Goal: Task Accomplishment & Management: Manage account settings

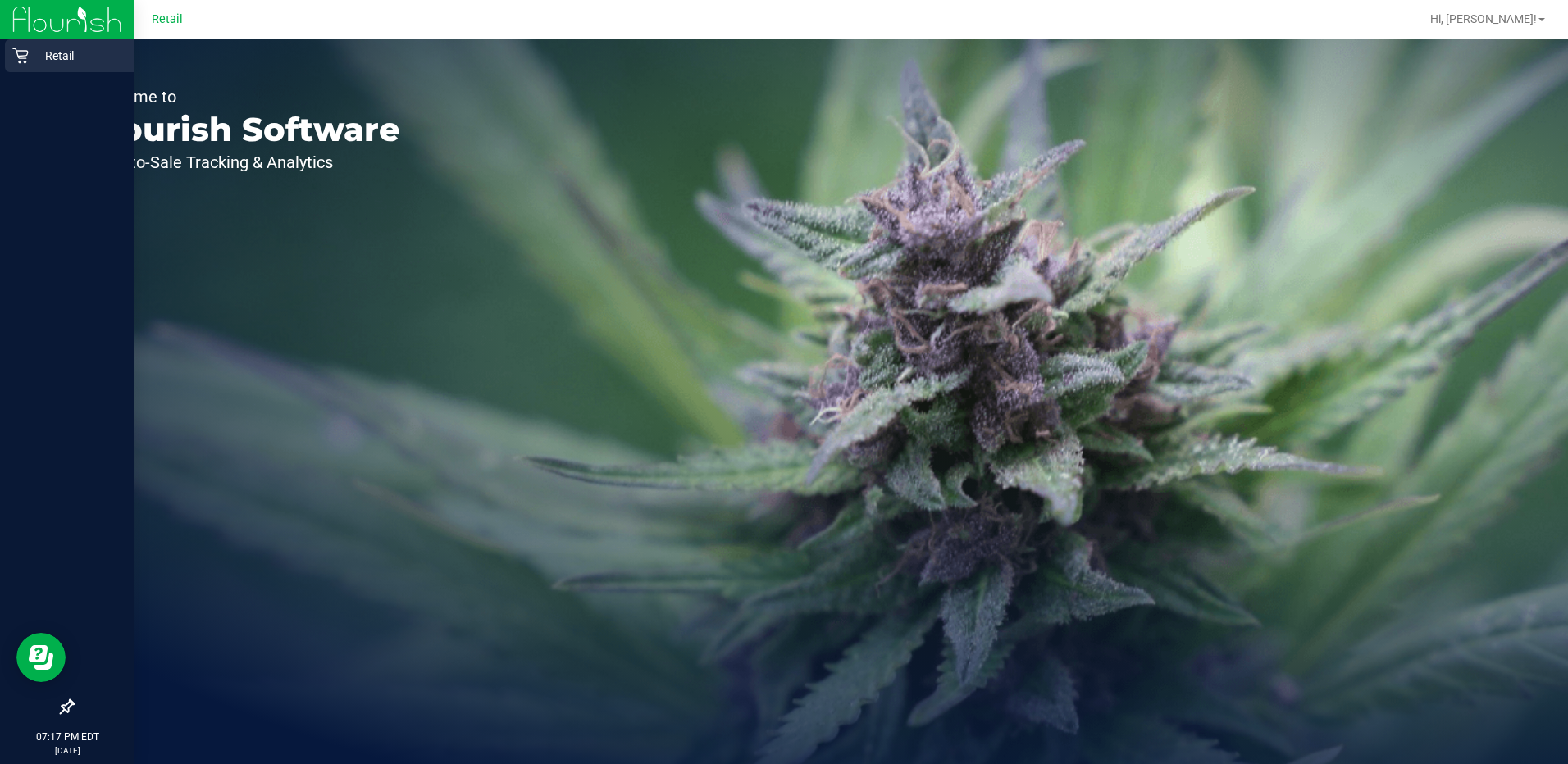
click at [57, 58] on p "Retail" at bounding box center [77, 55] width 98 height 19
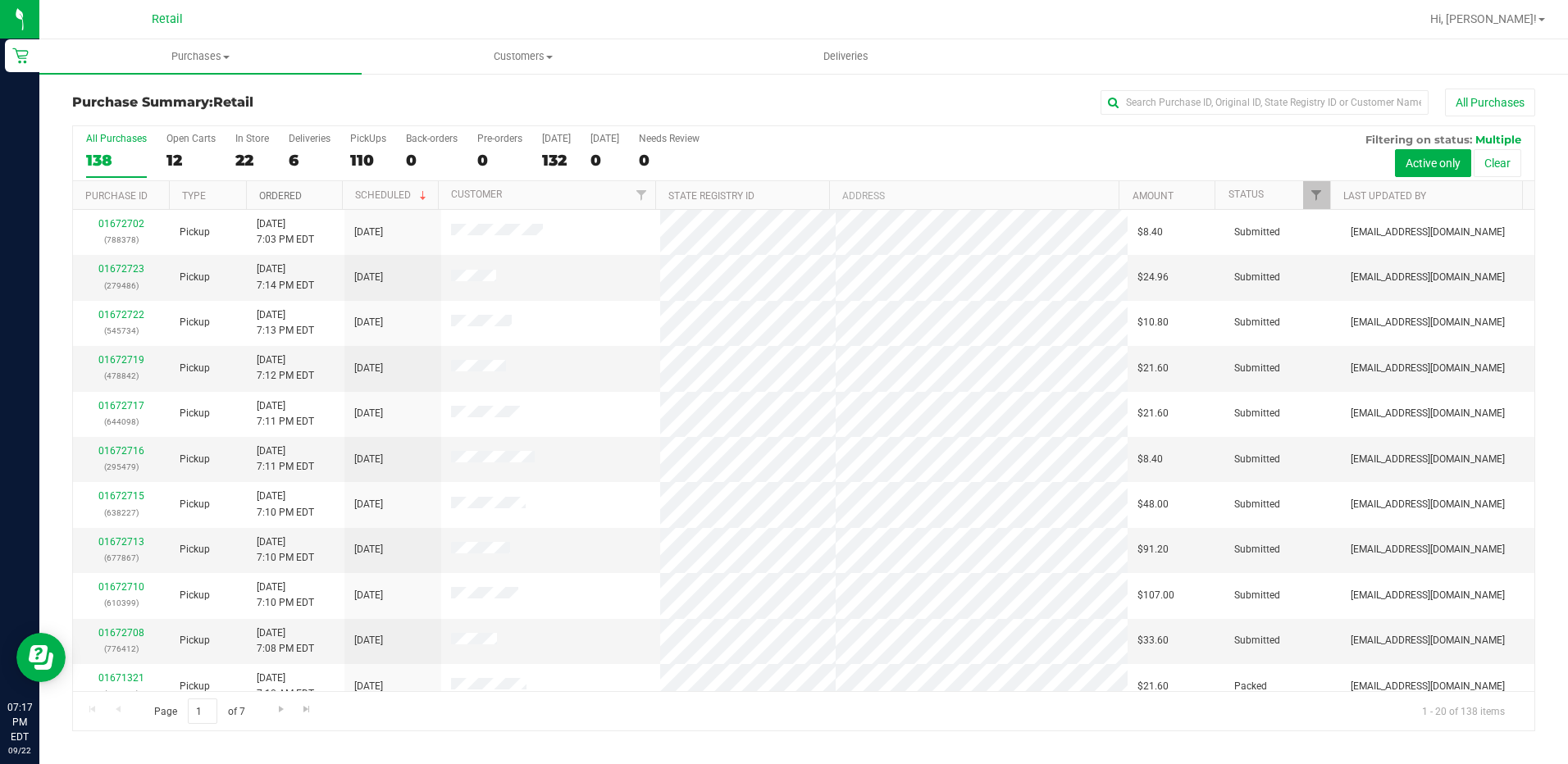
click at [282, 193] on link "Ordered" at bounding box center [280, 195] width 42 height 12
click at [1160, 195] on link "Amount" at bounding box center [1152, 195] width 41 height 12
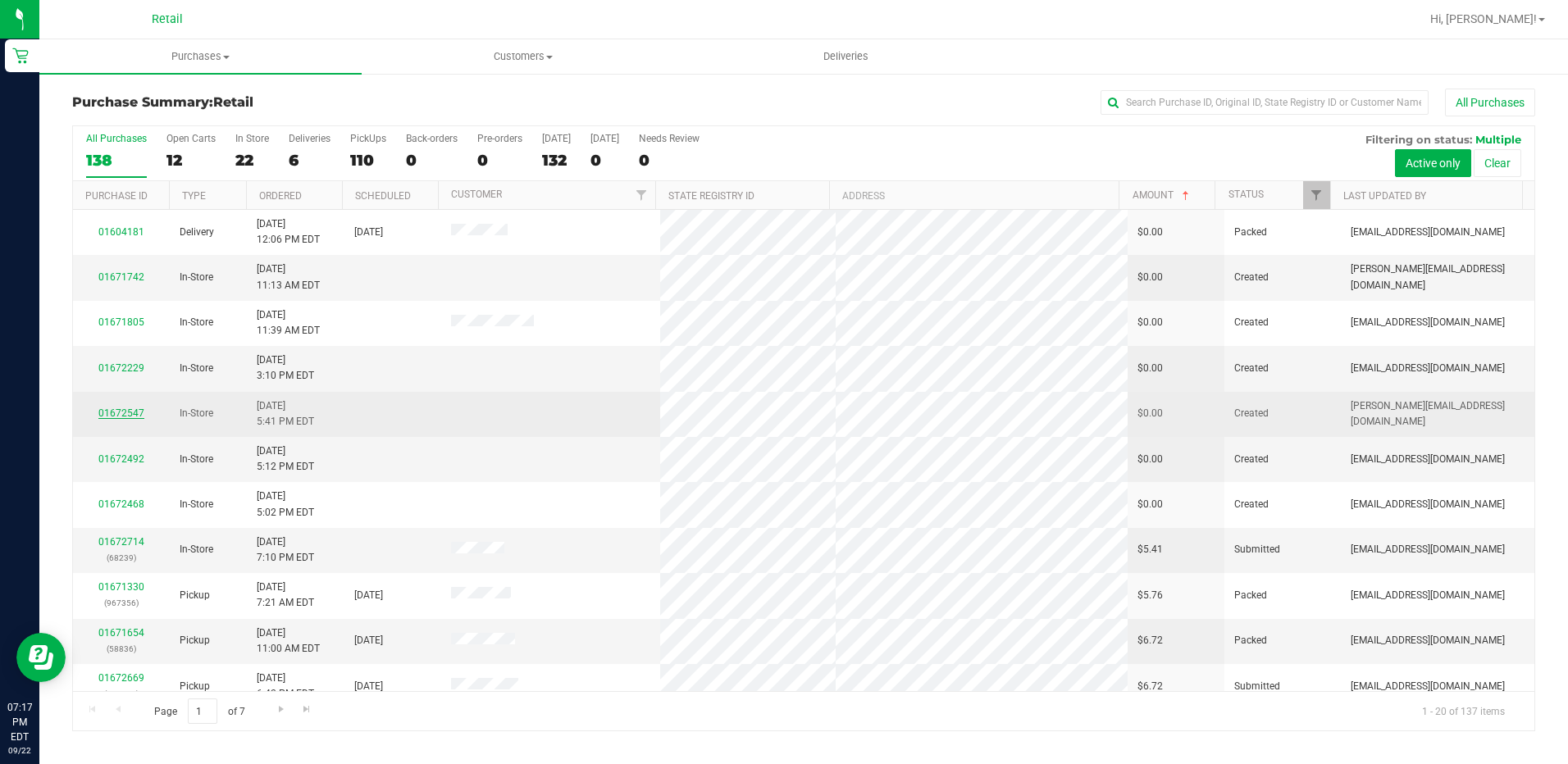
click at [127, 413] on link "01672547" at bounding box center [121, 413] width 46 height 12
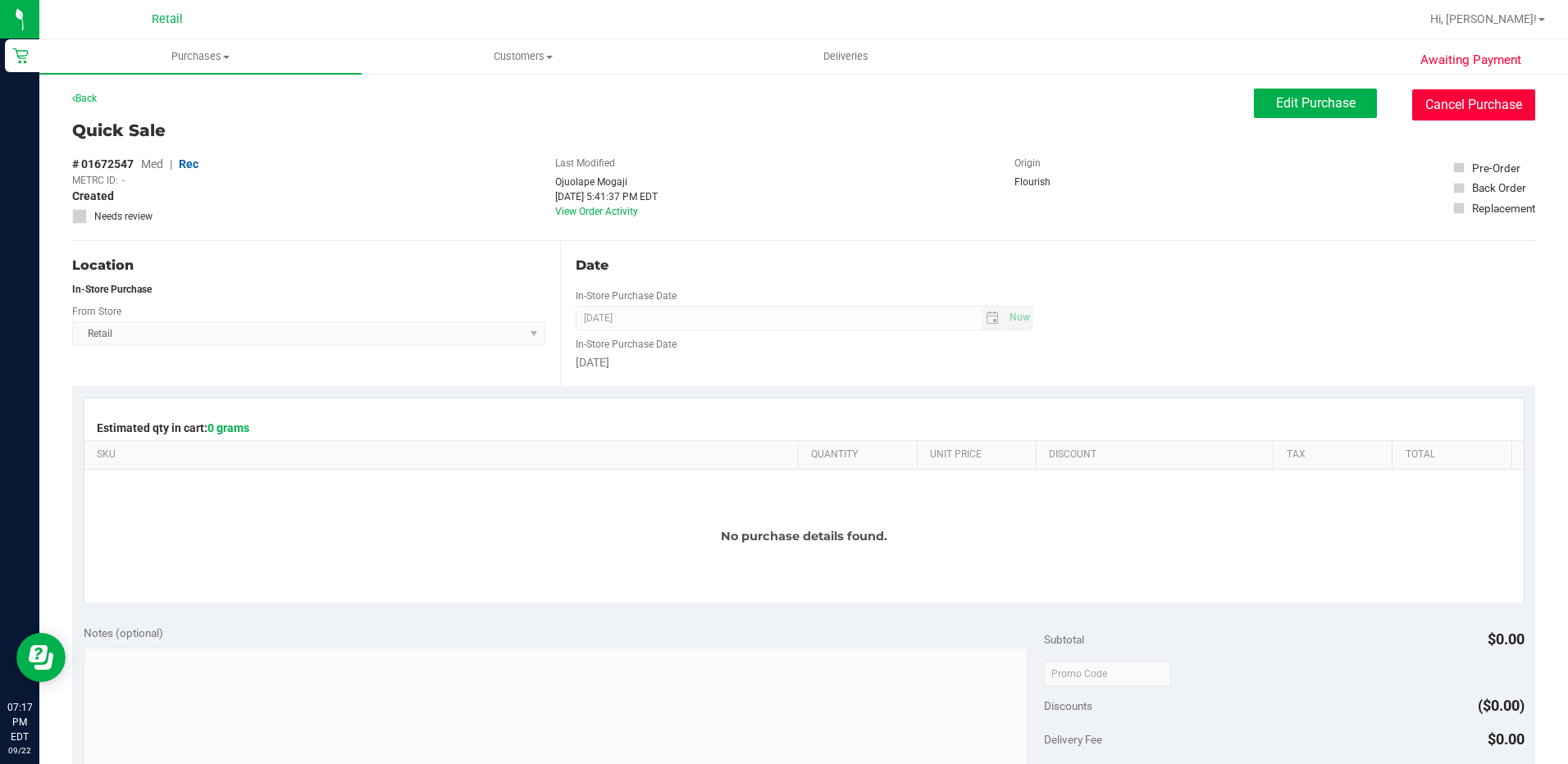
click at [1418, 101] on button "Cancel Purchase" at bounding box center [1473, 105] width 123 height 31
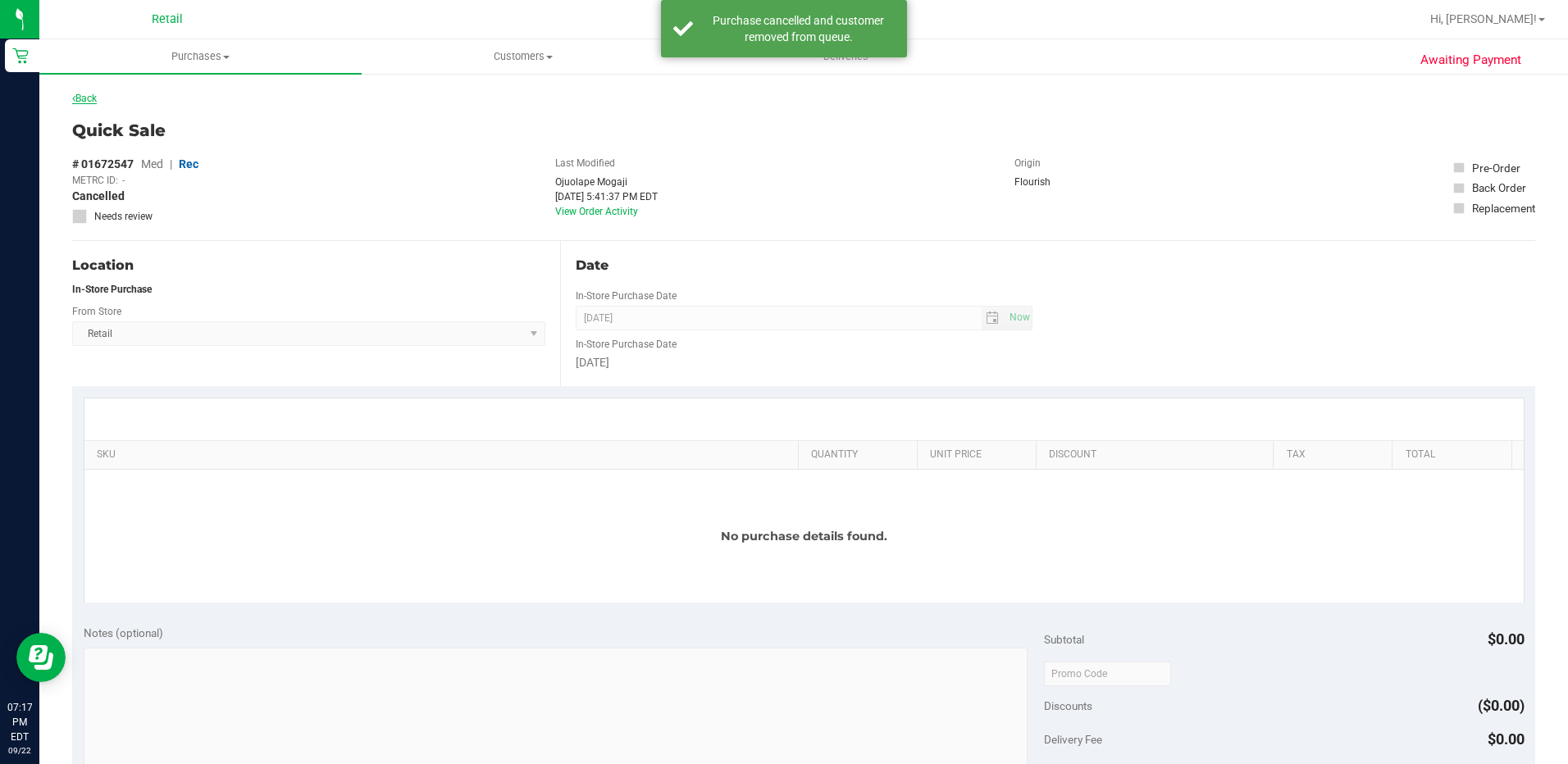
click at [86, 99] on link "Back" at bounding box center [84, 98] width 25 height 12
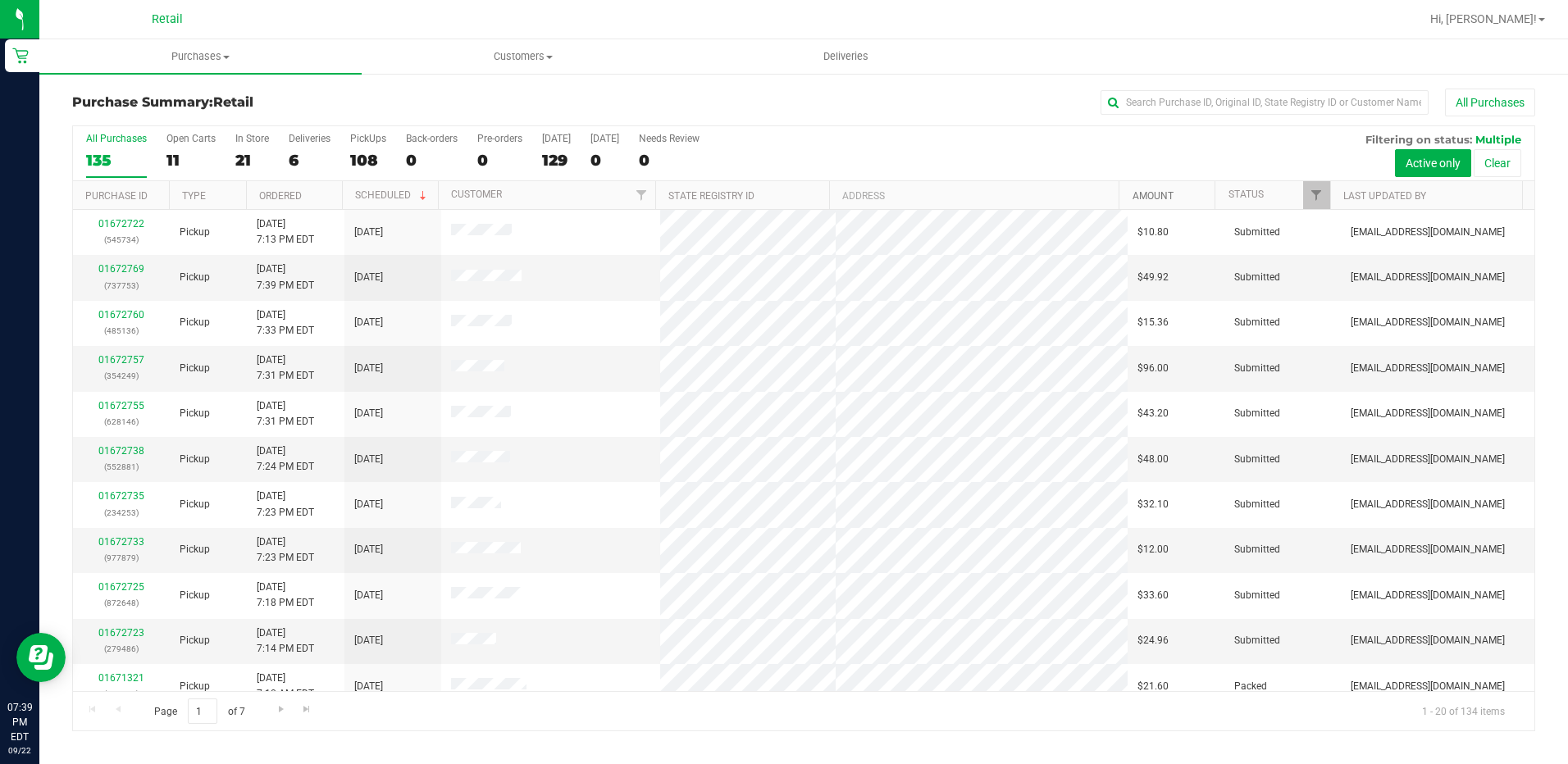
click at [1151, 195] on link "Amount" at bounding box center [1152, 195] width 41 height 12
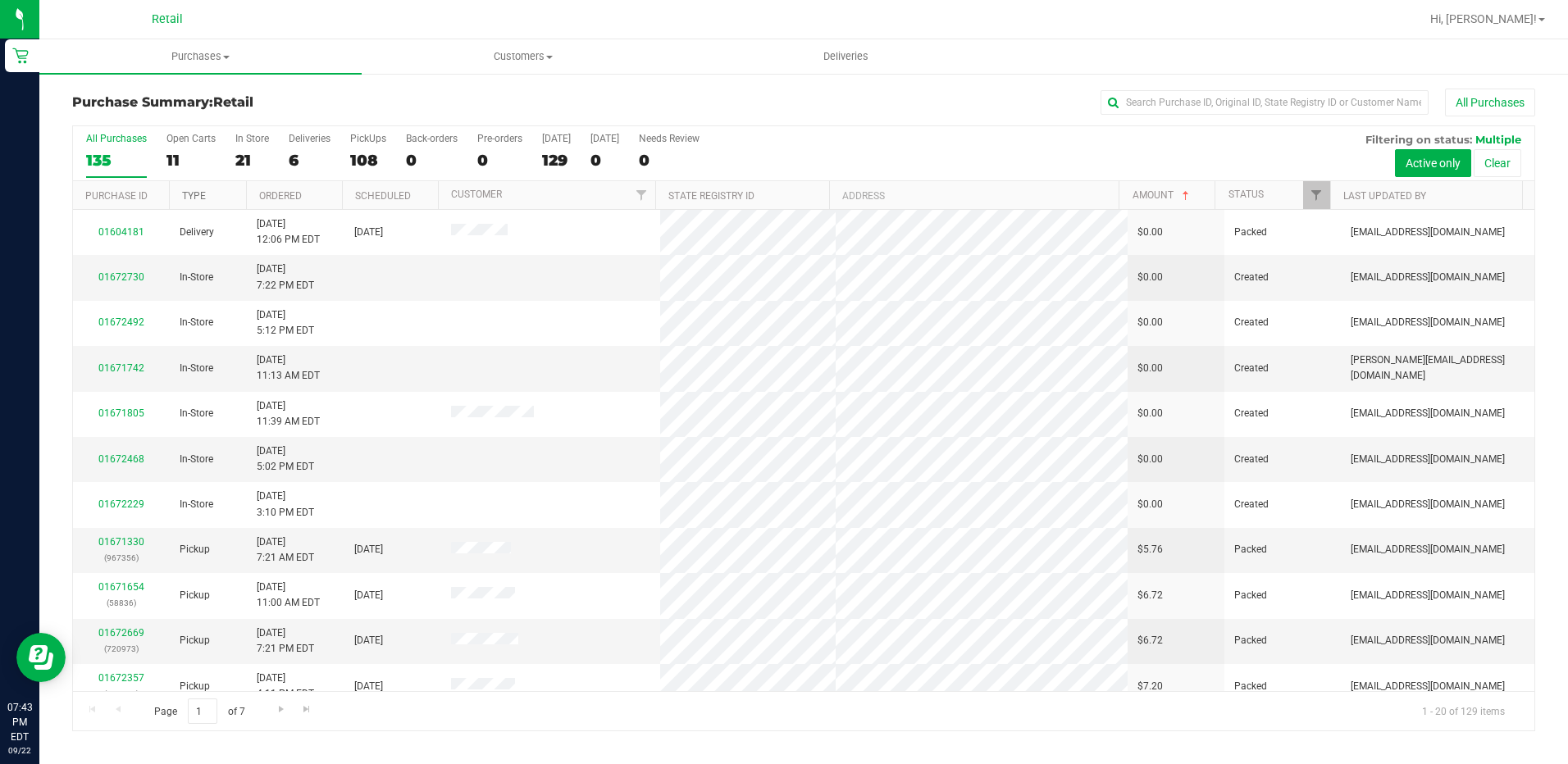
click at [202, 193] on link "Type" at bounding box center [194, 195] width 24 height 12
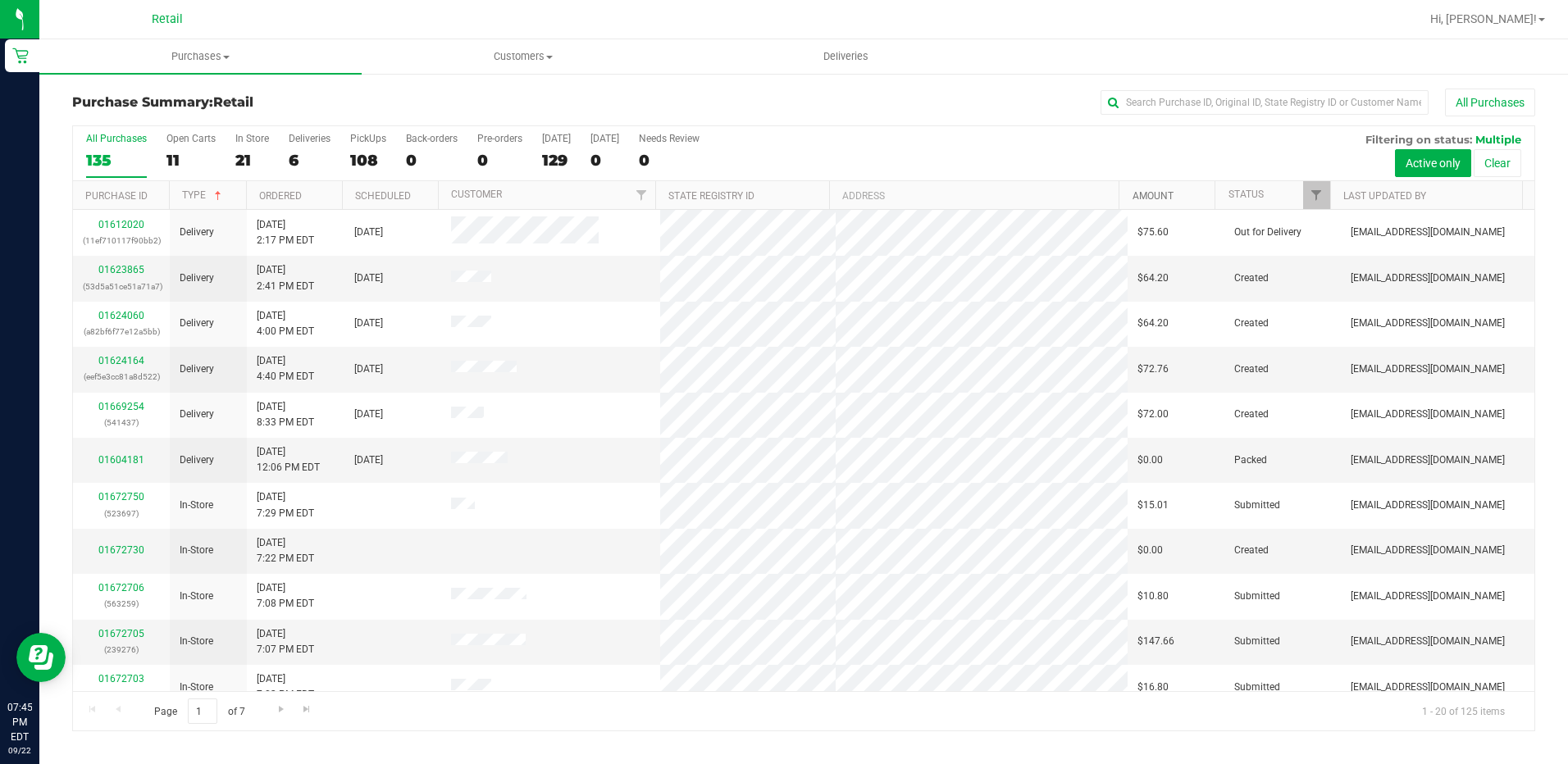
click at [1152, 194] on link "Amount" at bounding box center [1152, 195] width 41 height 12
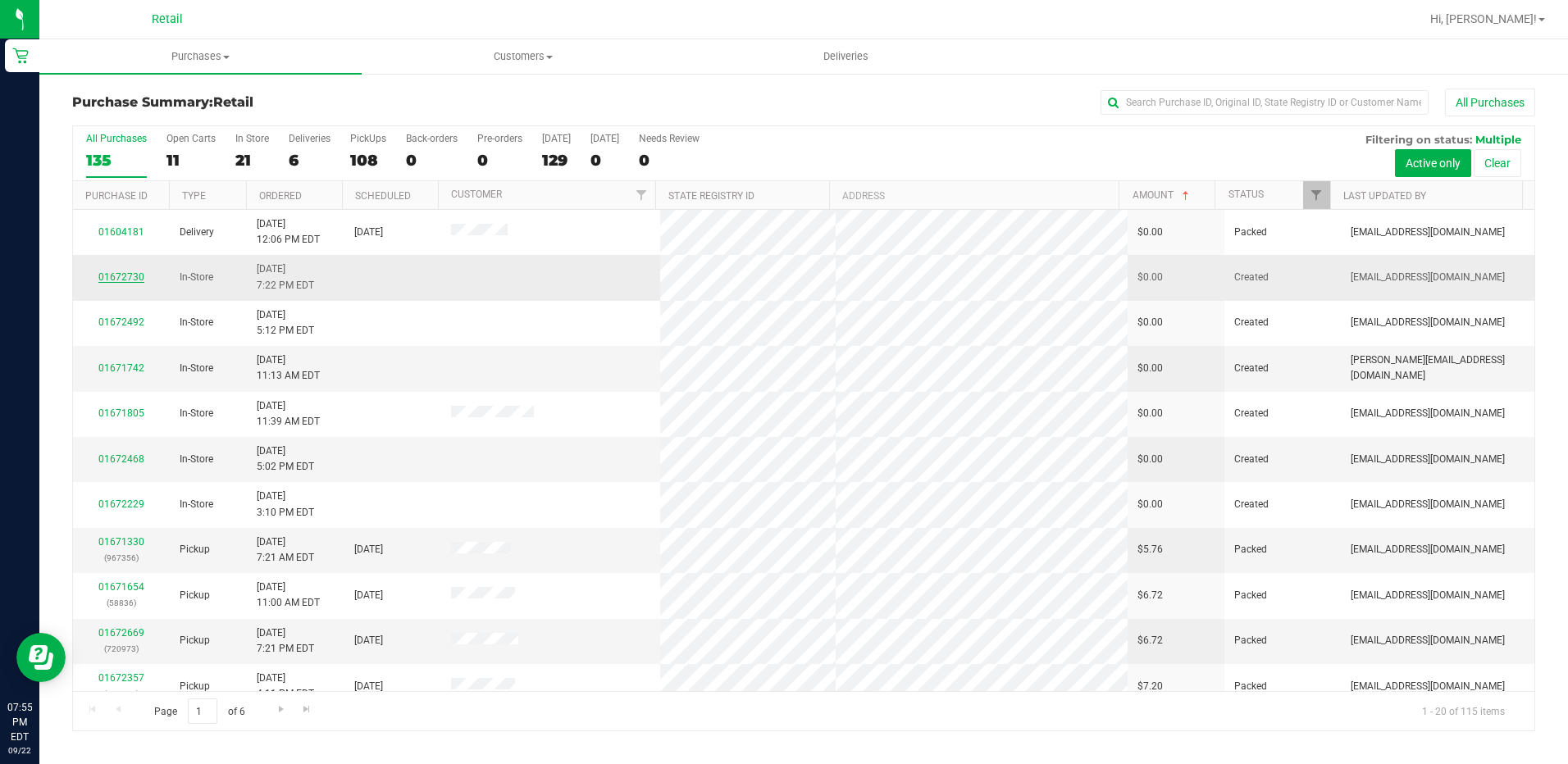
click at [128, 278] on link "01672730" at bounding box center [121, 277] width 46 height 12
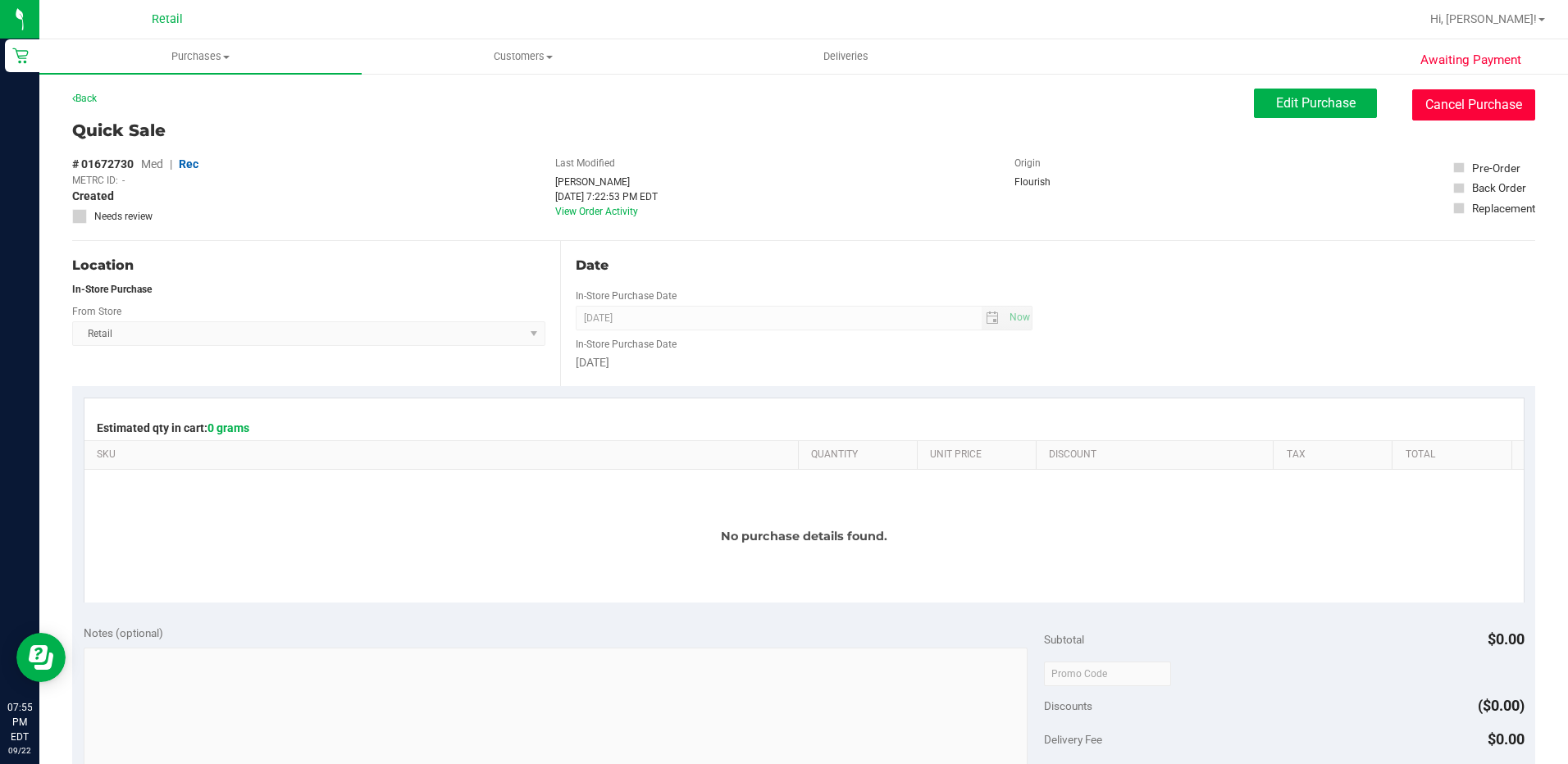
click at [1432, 105] on button "Cancel Purchase" at bounding box center [1473, 105] width 123 height 31
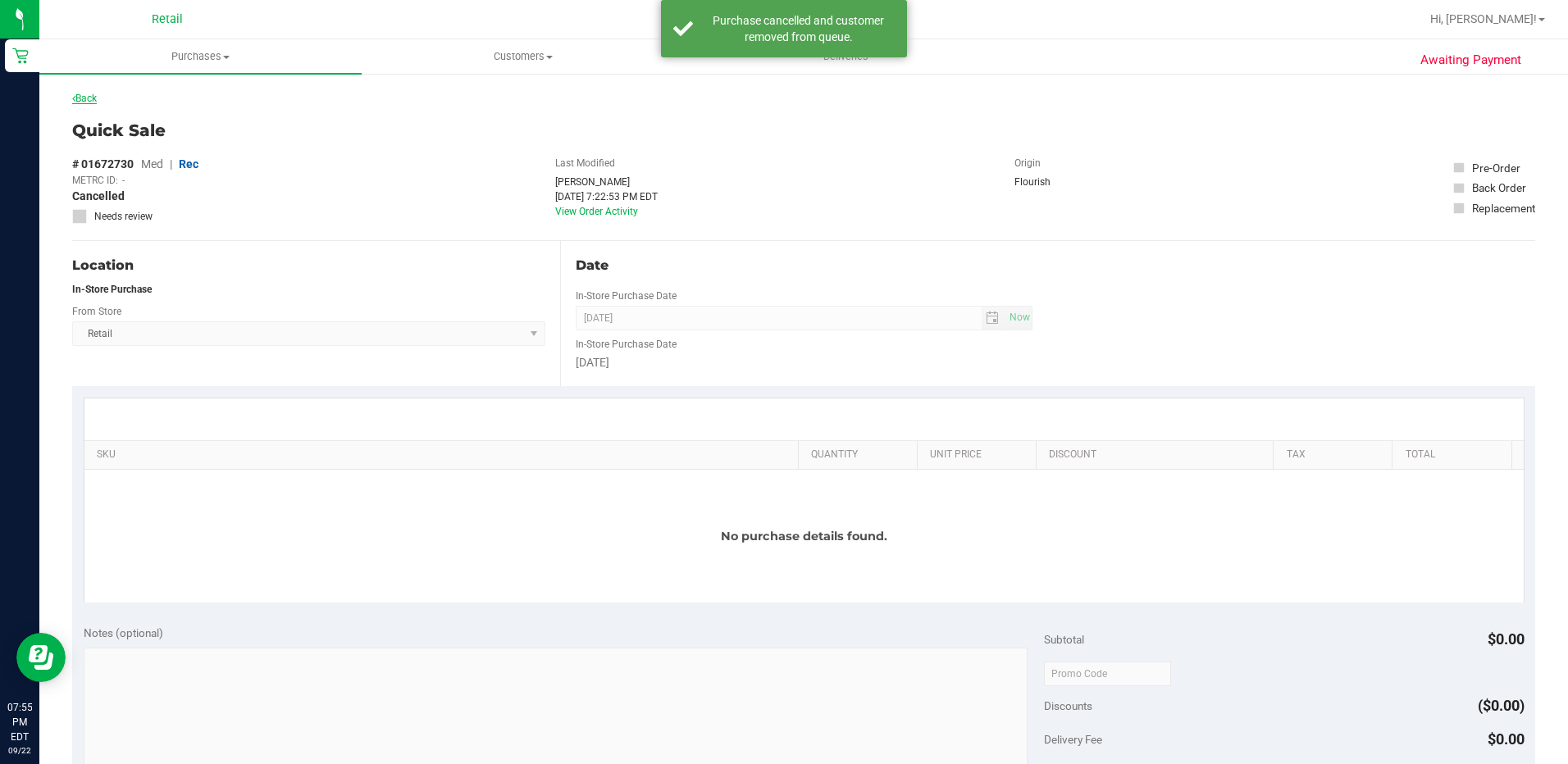
click at [91, 98] on link "Back" at bounding box center [84, 98] width 25 height 12
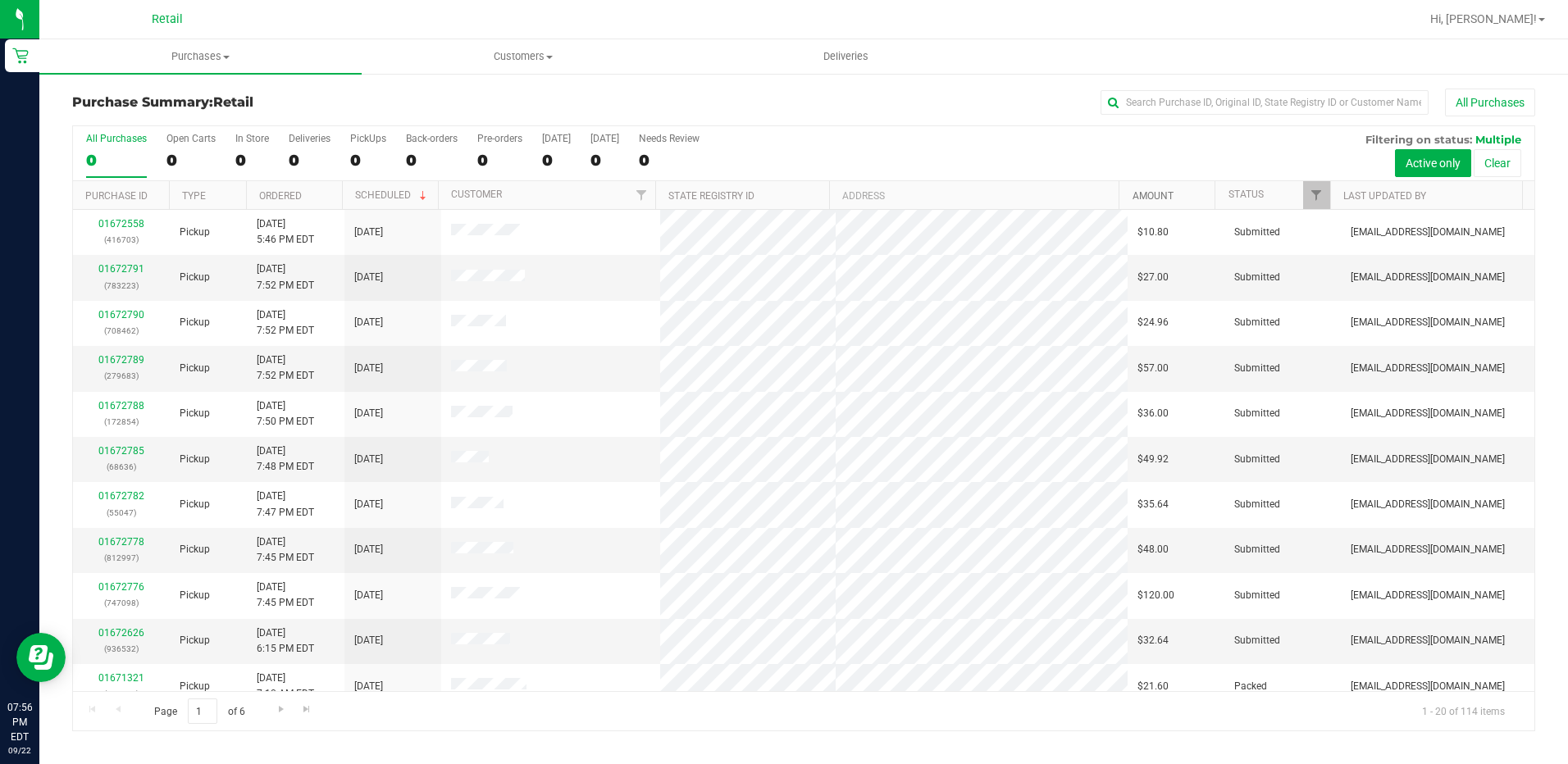
click at [1132, 196] on link "Amount" at bounding box center [1152, 195] width 41 height 12
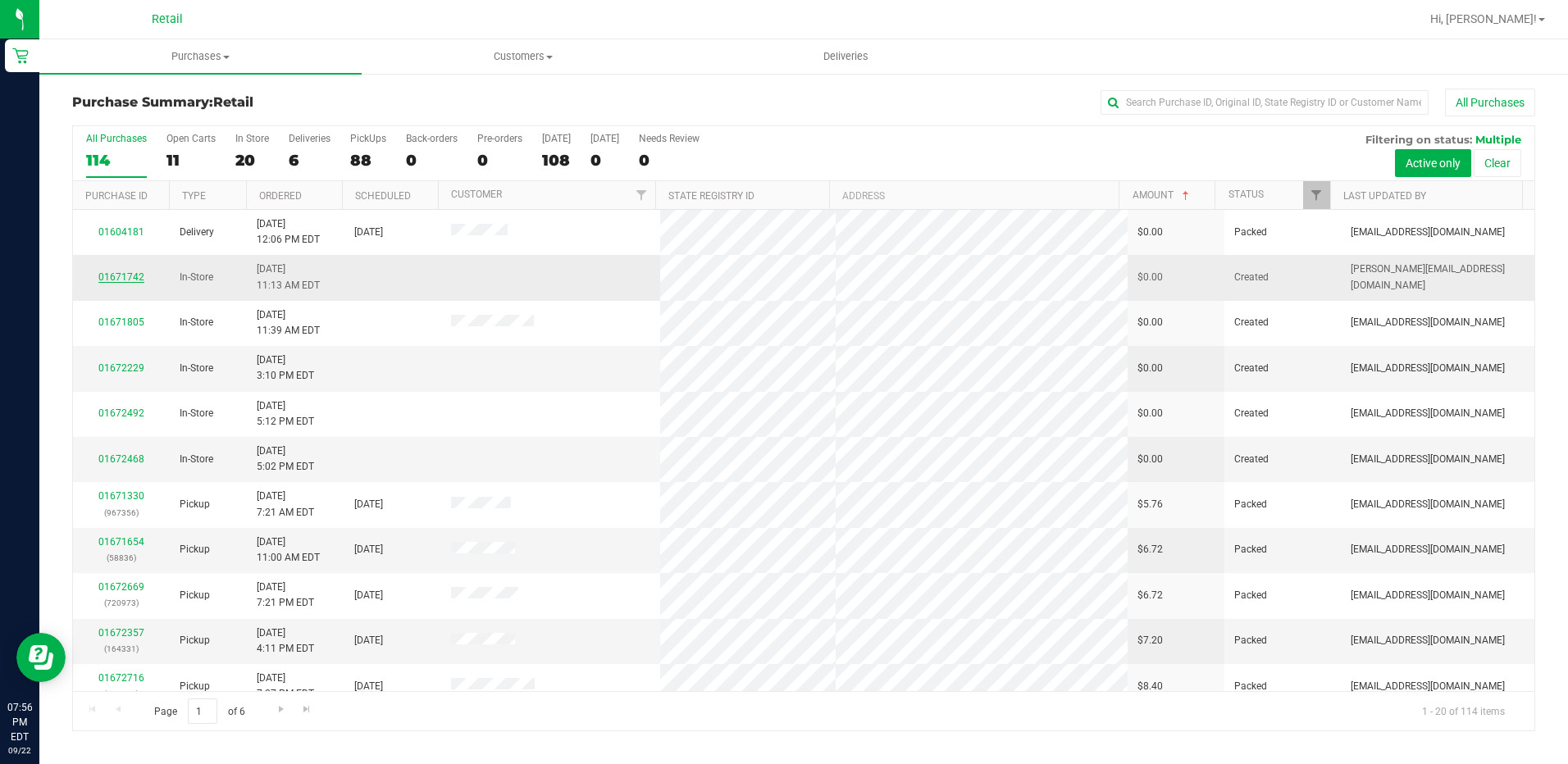
click at [112, 279] on link "01671742" at bounding box center [121, 277] width 46 height 12
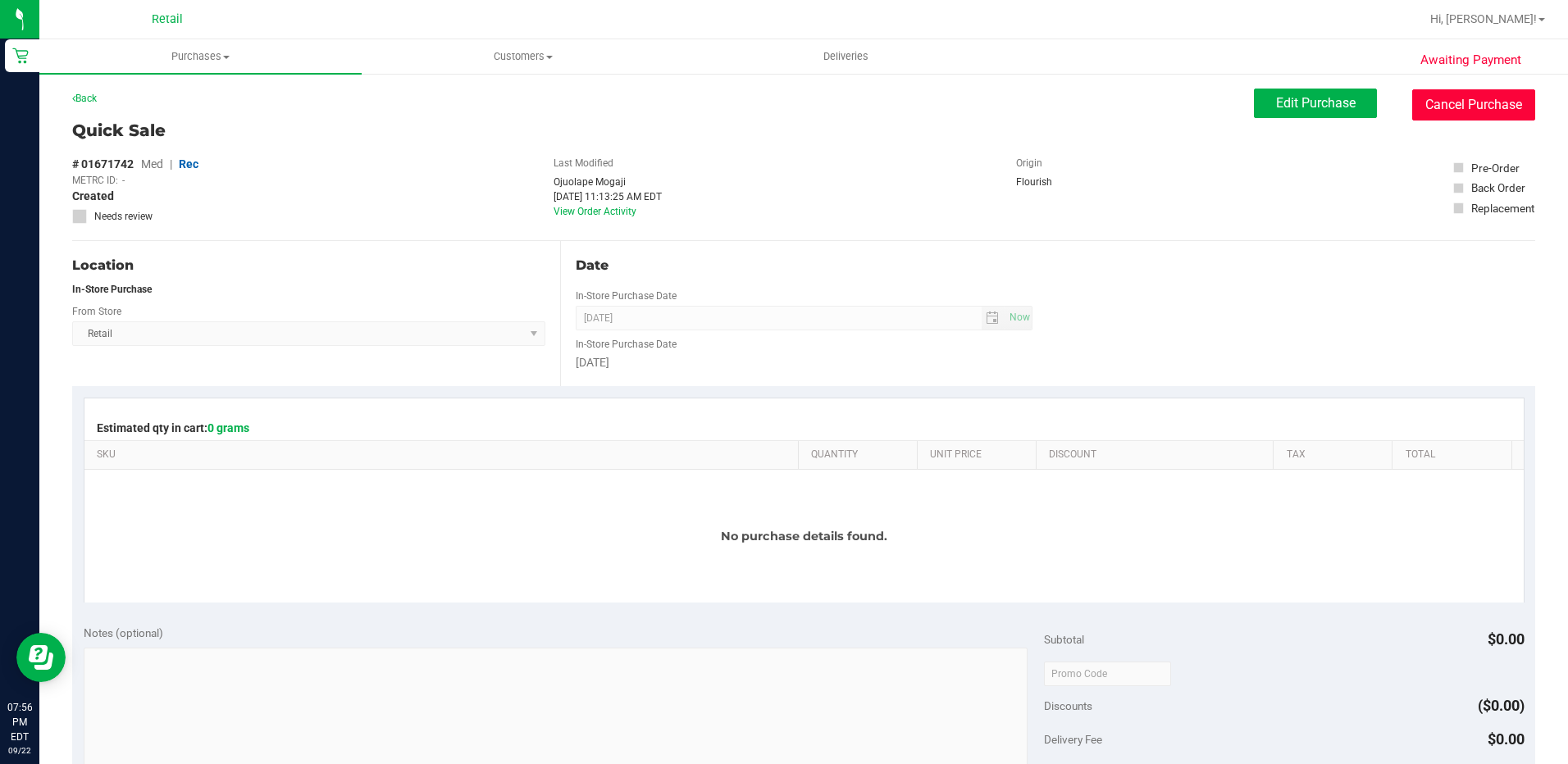
click at [1468, 102] on button "Cancel Purchase" at bounding box center [1473, 105] width 123 height 31
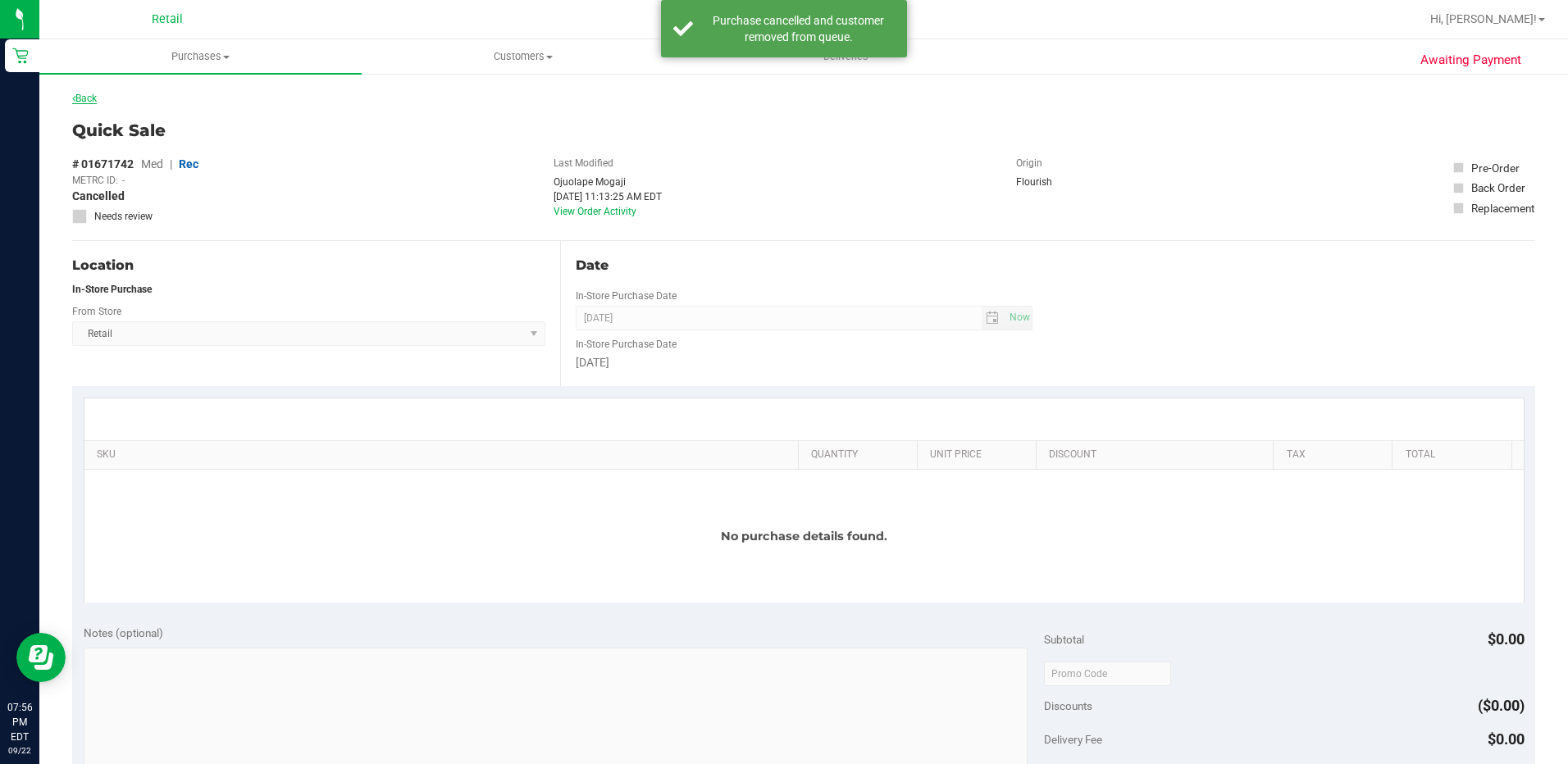
click at [85, 99] on link "Back" at bounding box center [84, 98] width 25 height 12
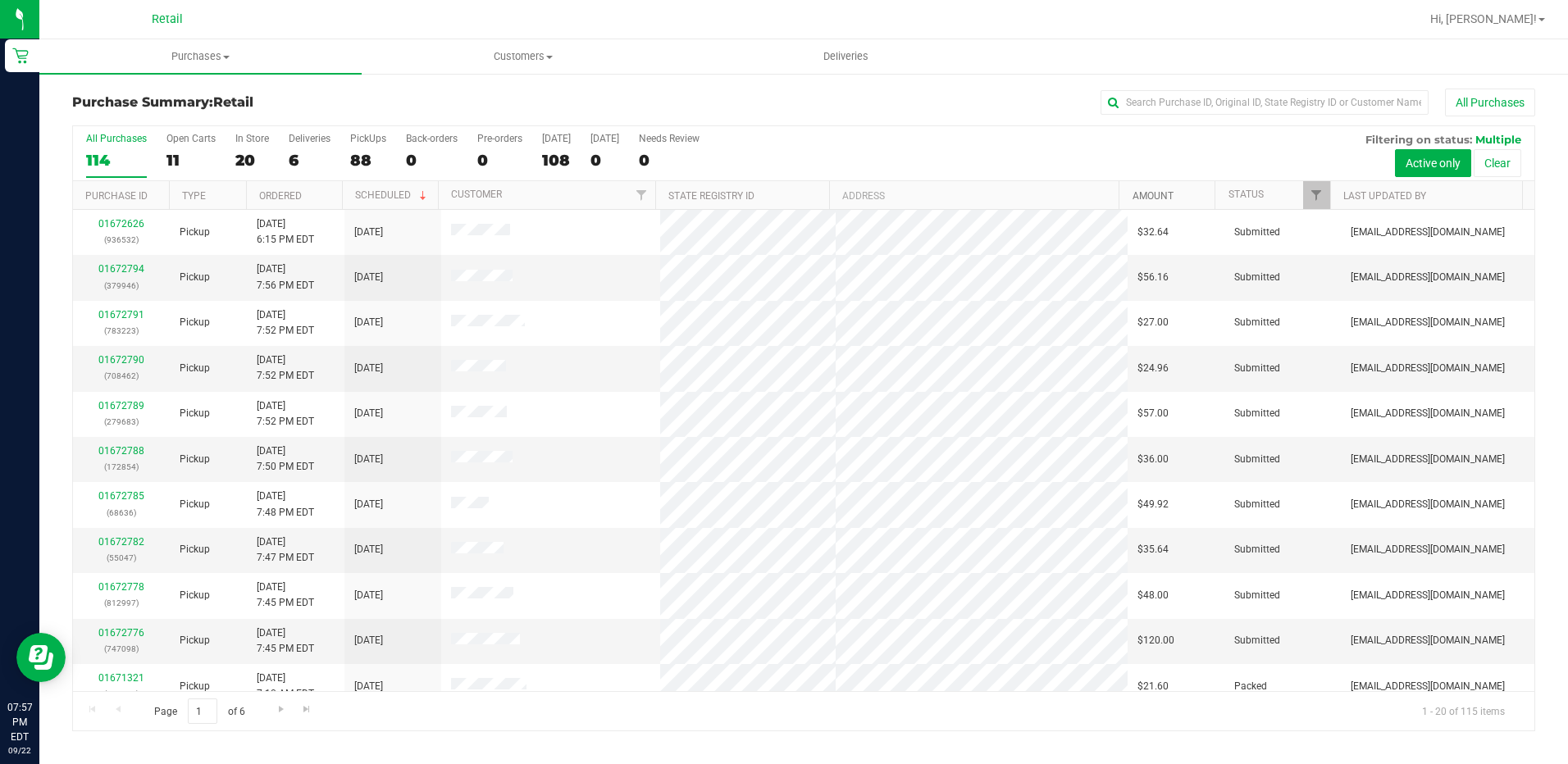
click at [1162, 190] on link "Amount" at bounding box center [1152, 195] width 41 height 12
click at [134, 366] on link "01672229" at bounding box center [121, 368] width 46 height 12
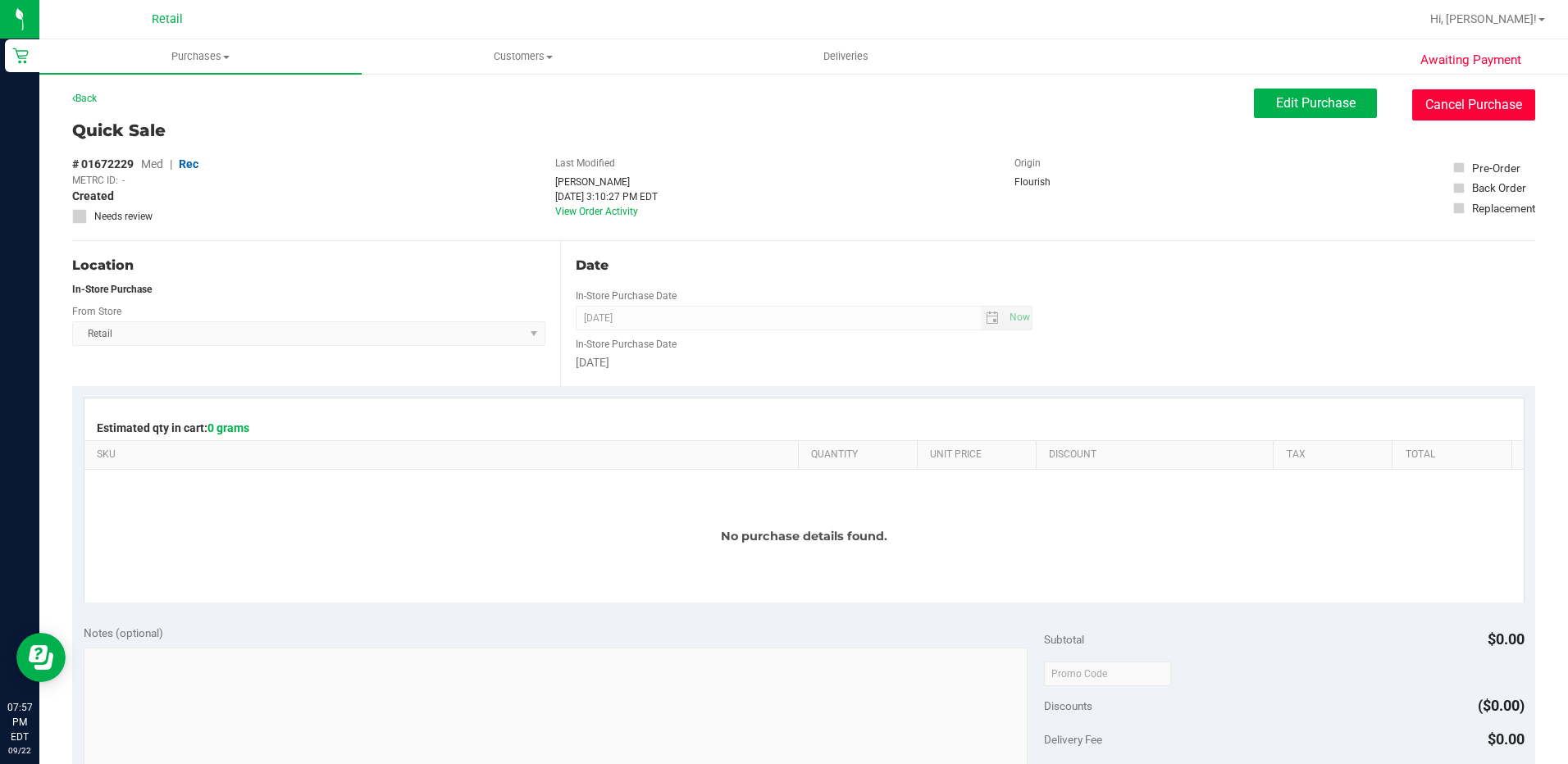
click at [1420, 102] on button "Cancel Purchase" at bounding box center [1473, 105] width 123 height 31
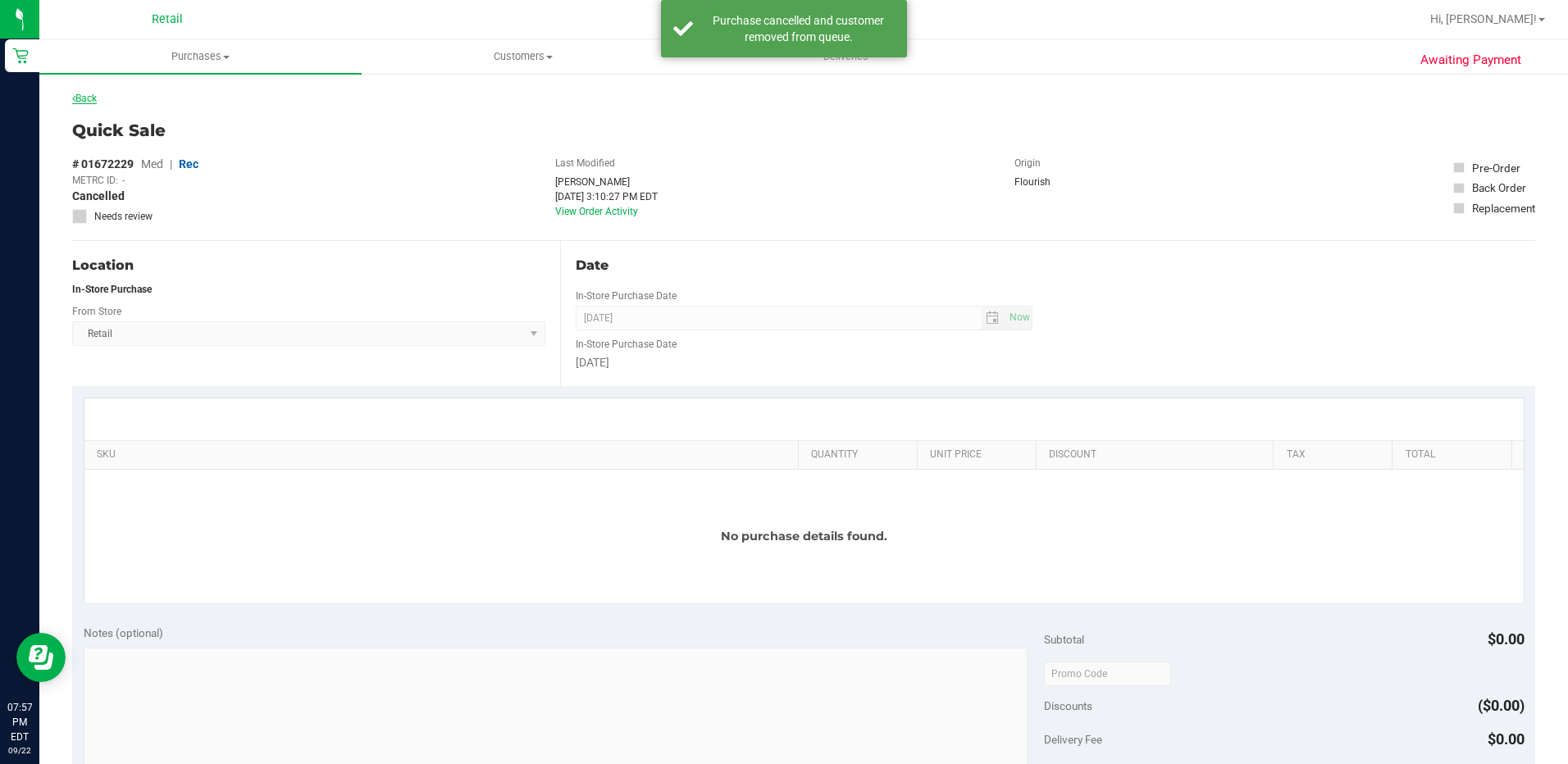
click at [95, 100] on link "Back" at bounding box center [84, 98] width 25 height 12
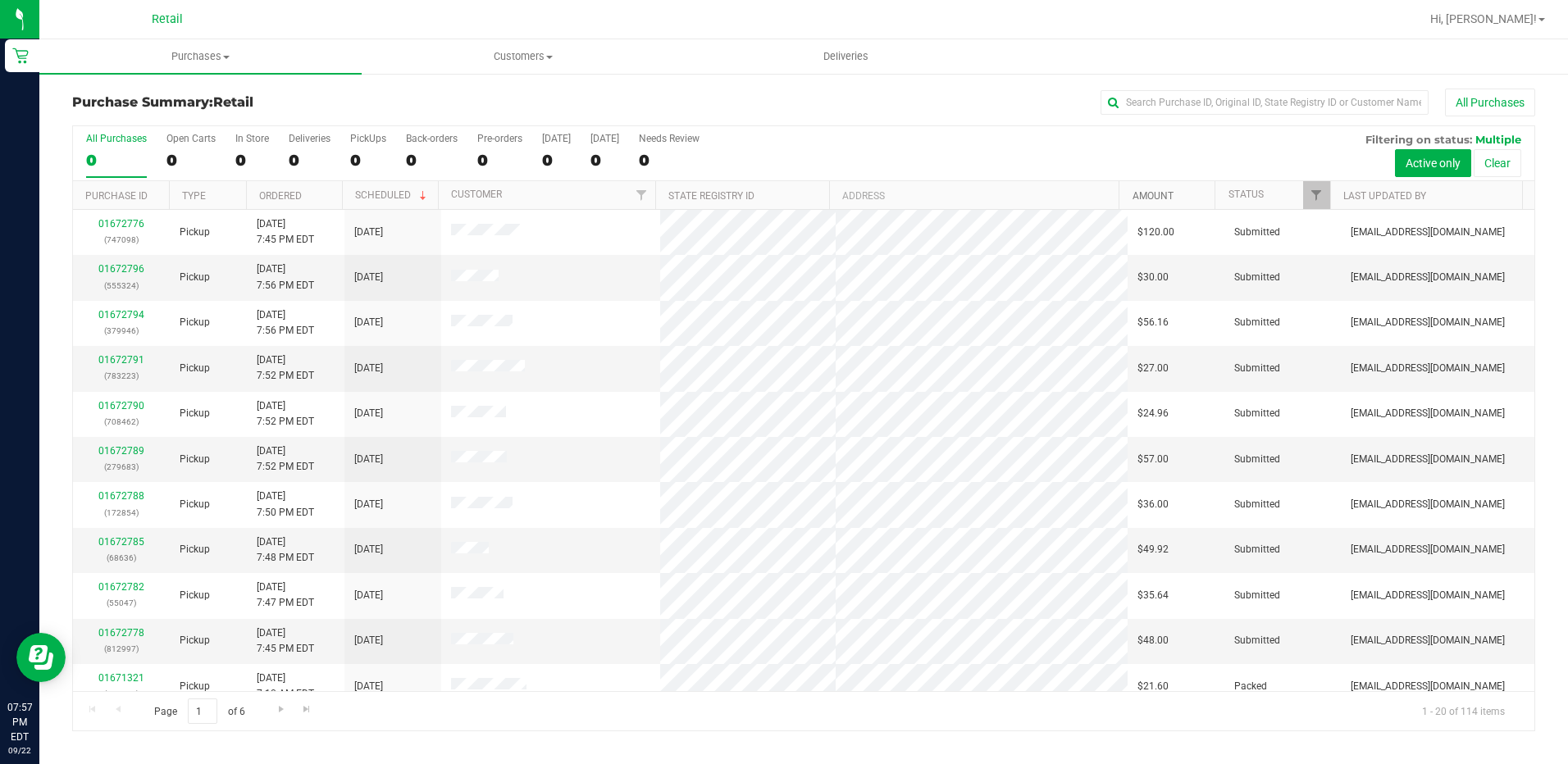
click at [1153, 192] on link "Amount" at bounding box center [1152, 195] width 41 height 12
click at [126, 367] on link "01671805" at bounding box center [121, 368] width 46 height 12
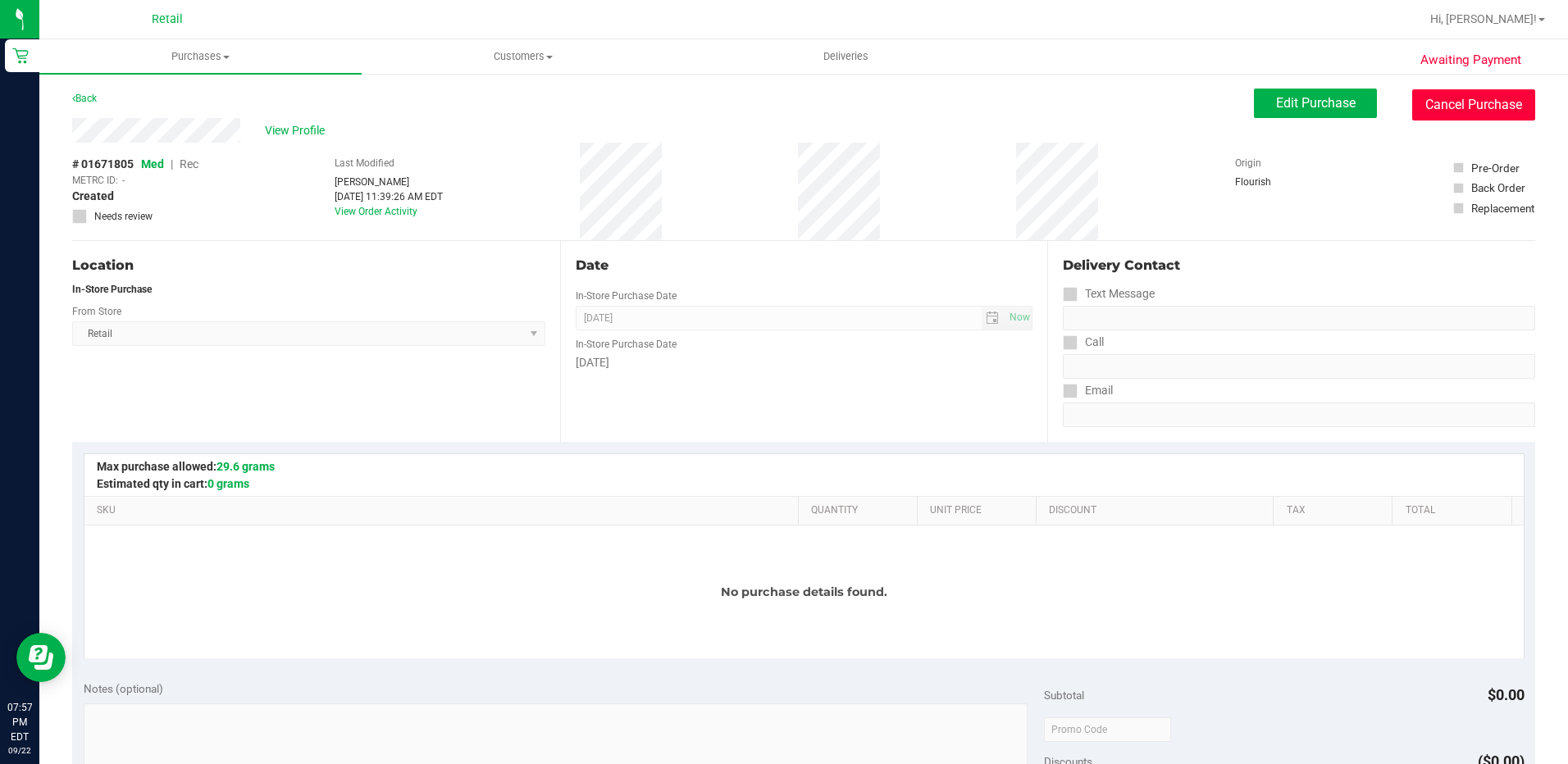
click at [1490, 112] on button "Cancel Purchase" at bounding box center [1473, 105] width 123 height 31
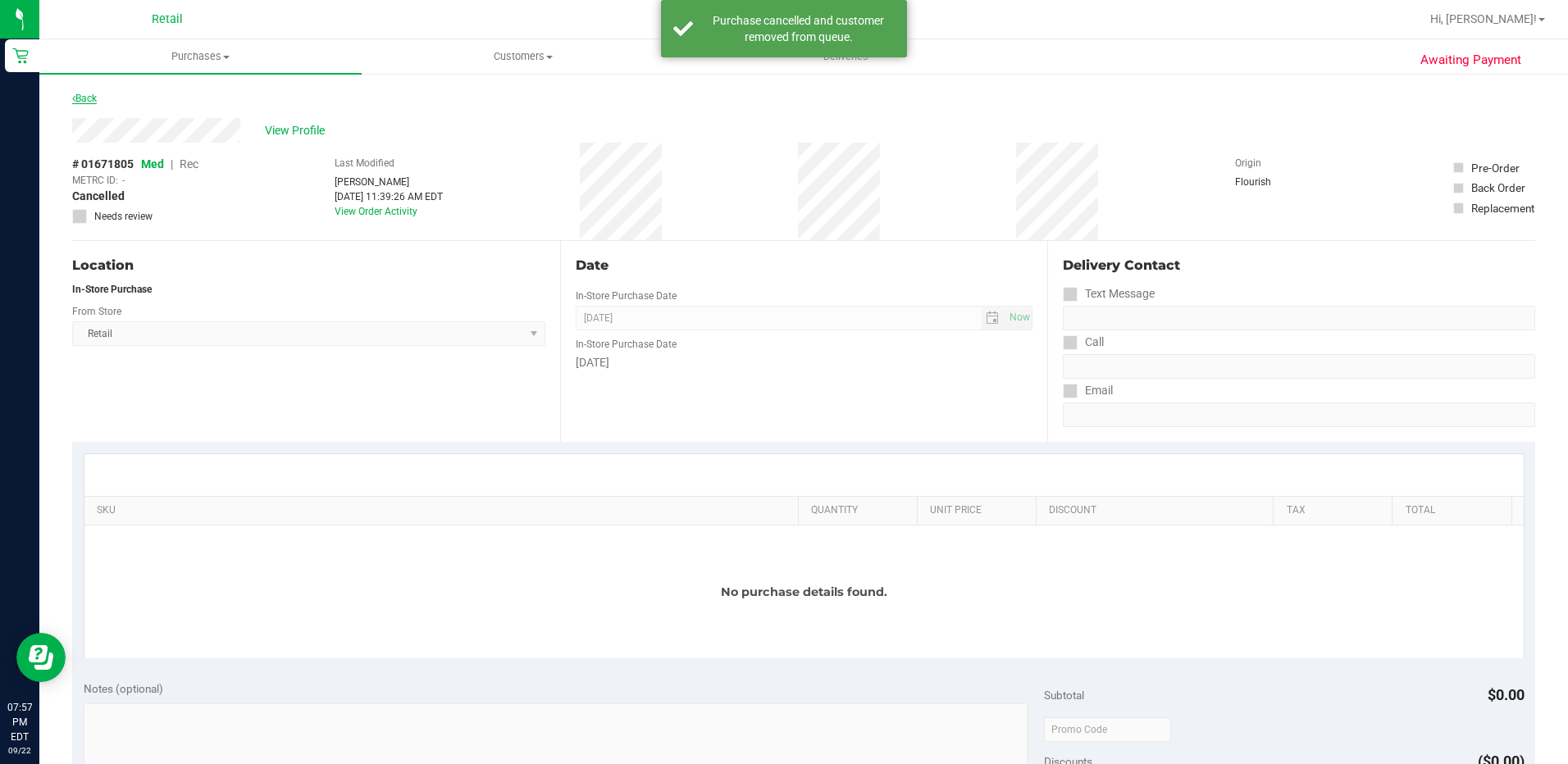
click at [94, 97] on link "Back" at bounding box center [84, 98] width 25 height 12
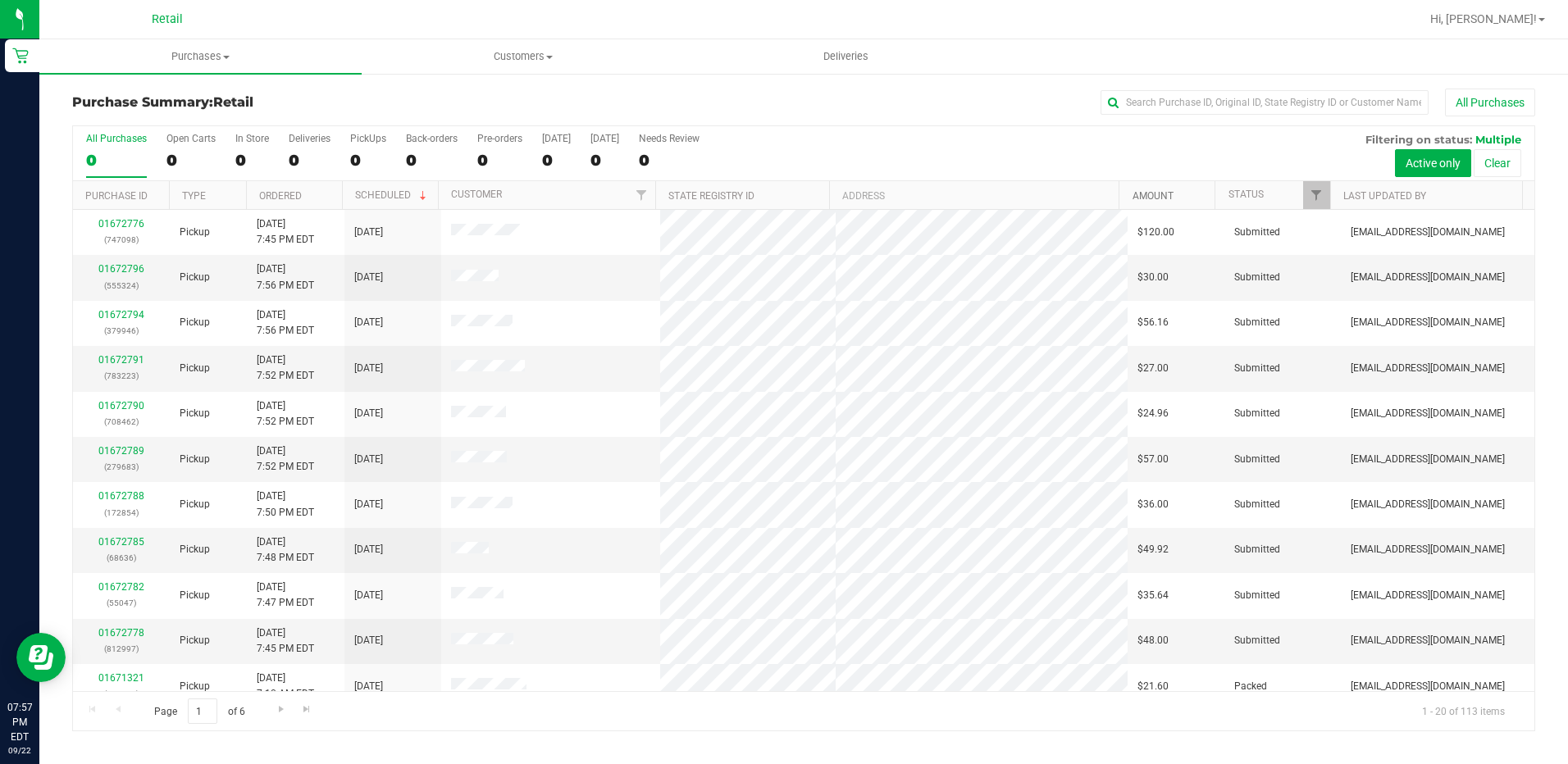
click at [1148, 194] on link "Amount" at bounding box center [1152, 195] width 41 height 12
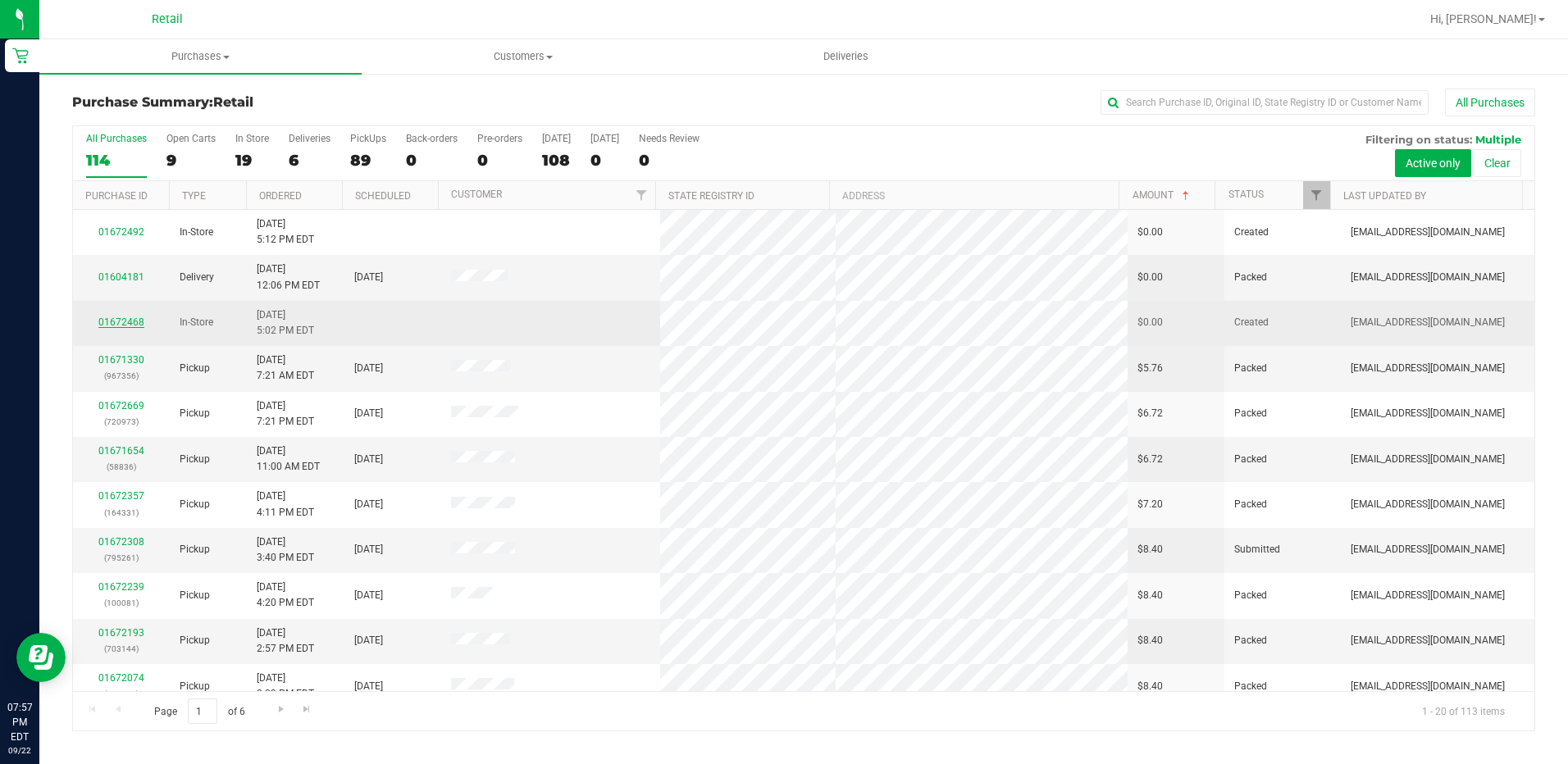
click at [122, 323] on link "01672468" at bounding box center [121, 322] width 46 height 12
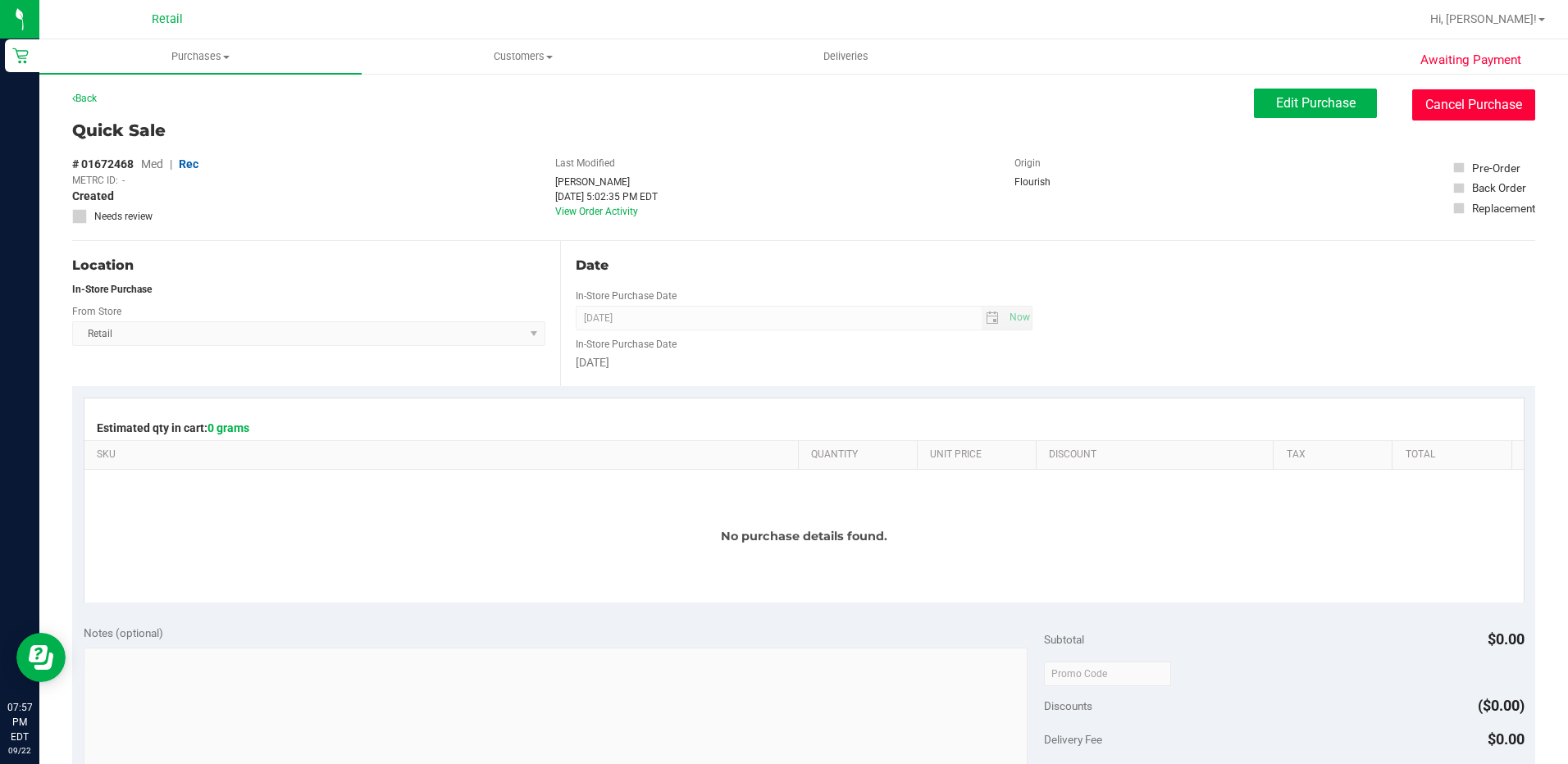
click at [1481, 113] on button "Cancel Purchase" at bounding box center [1473, 105] width 123 height 31
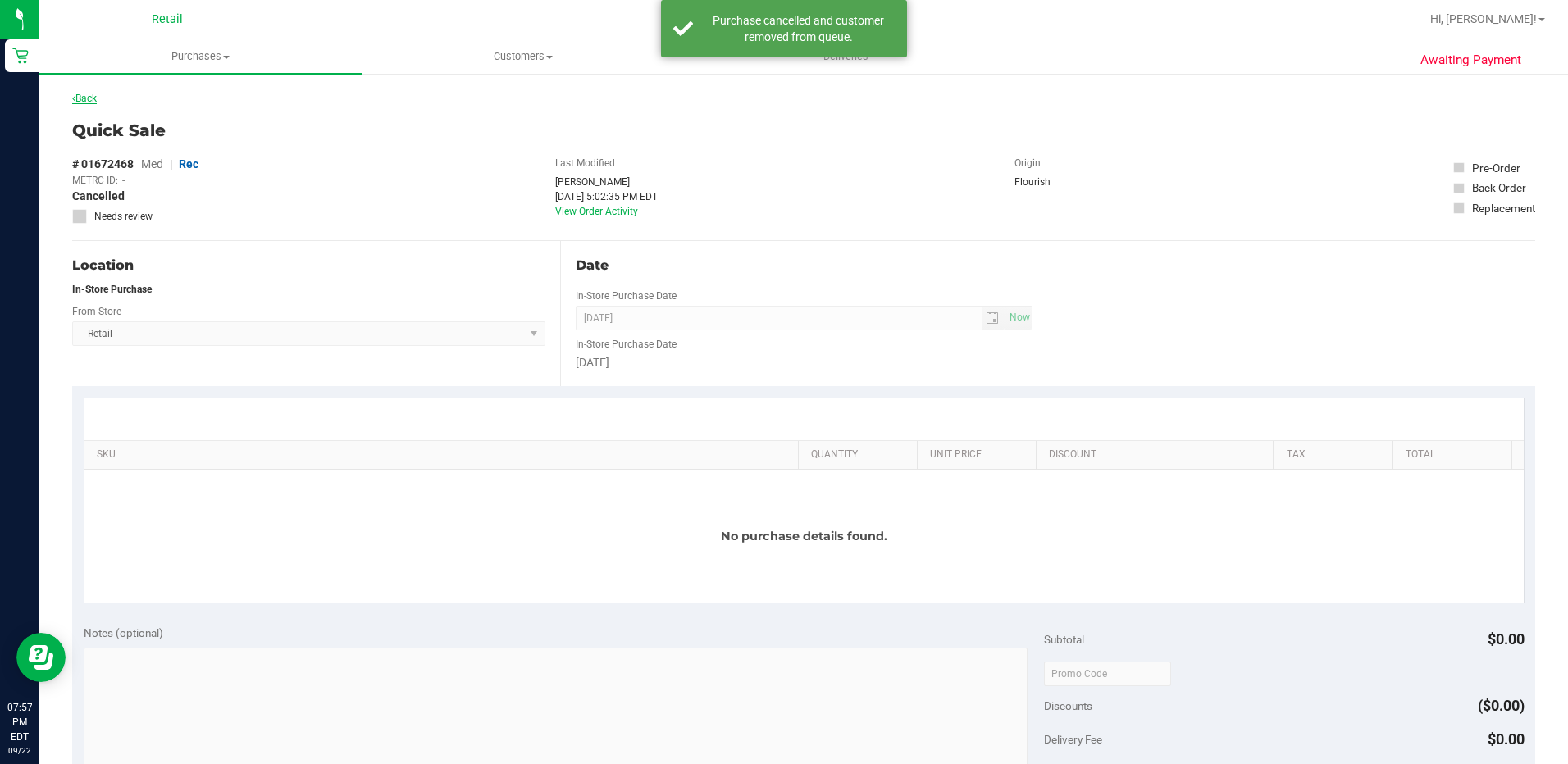
click at [88, 96] on link "Back" at bounding box center [84, 98] width 25 height 12
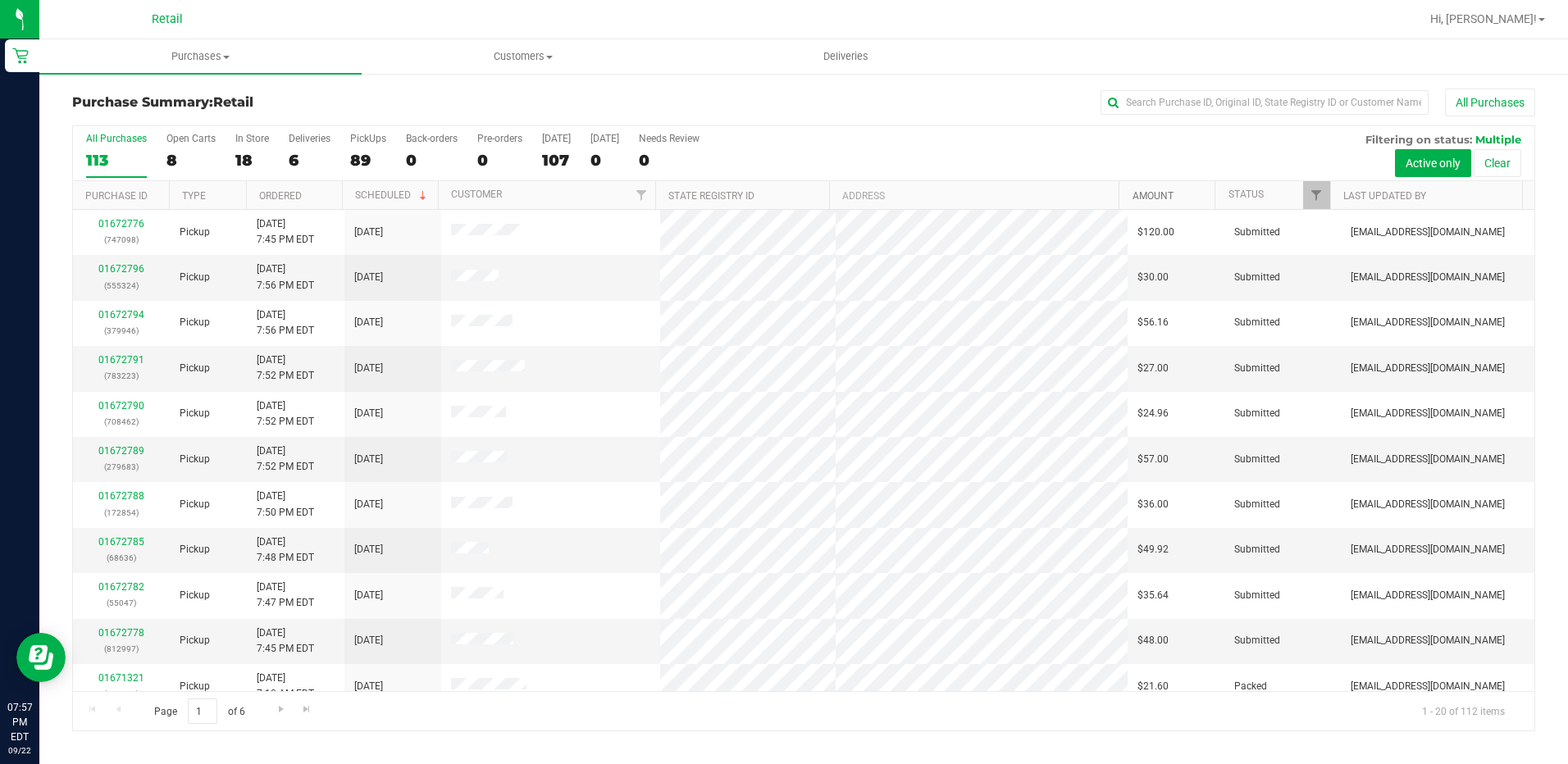
click at [1162, 196] on link "Amount" at bounding box center [1152, 195] width 41 height 12
click at [125, 276] on link "01672492" at bounding box center [121, 277] width 46 height 12
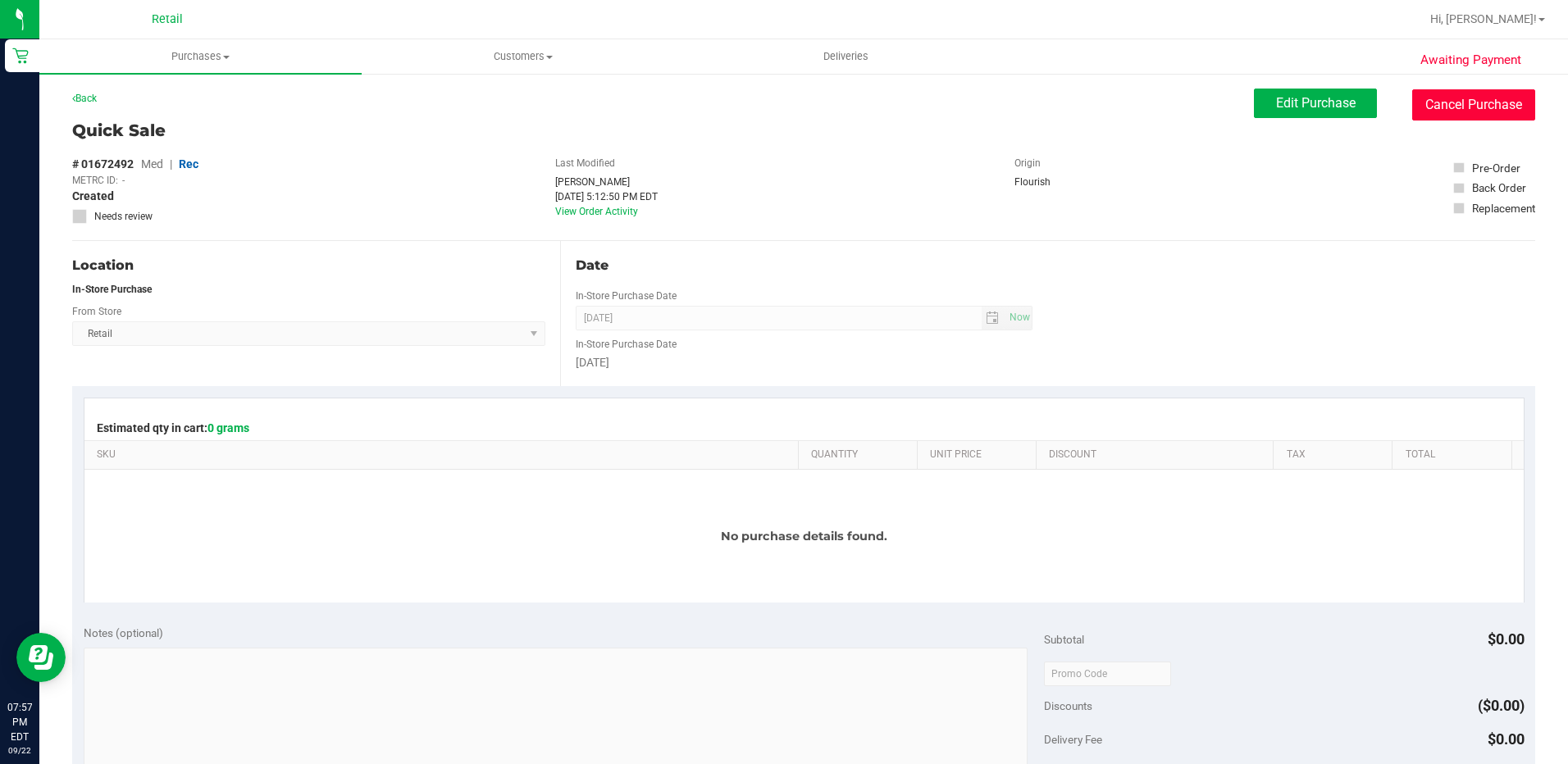
click at [1502, 115] on button "Cancel Purchase" at bounding box center [1473, 105] width 123 height 31
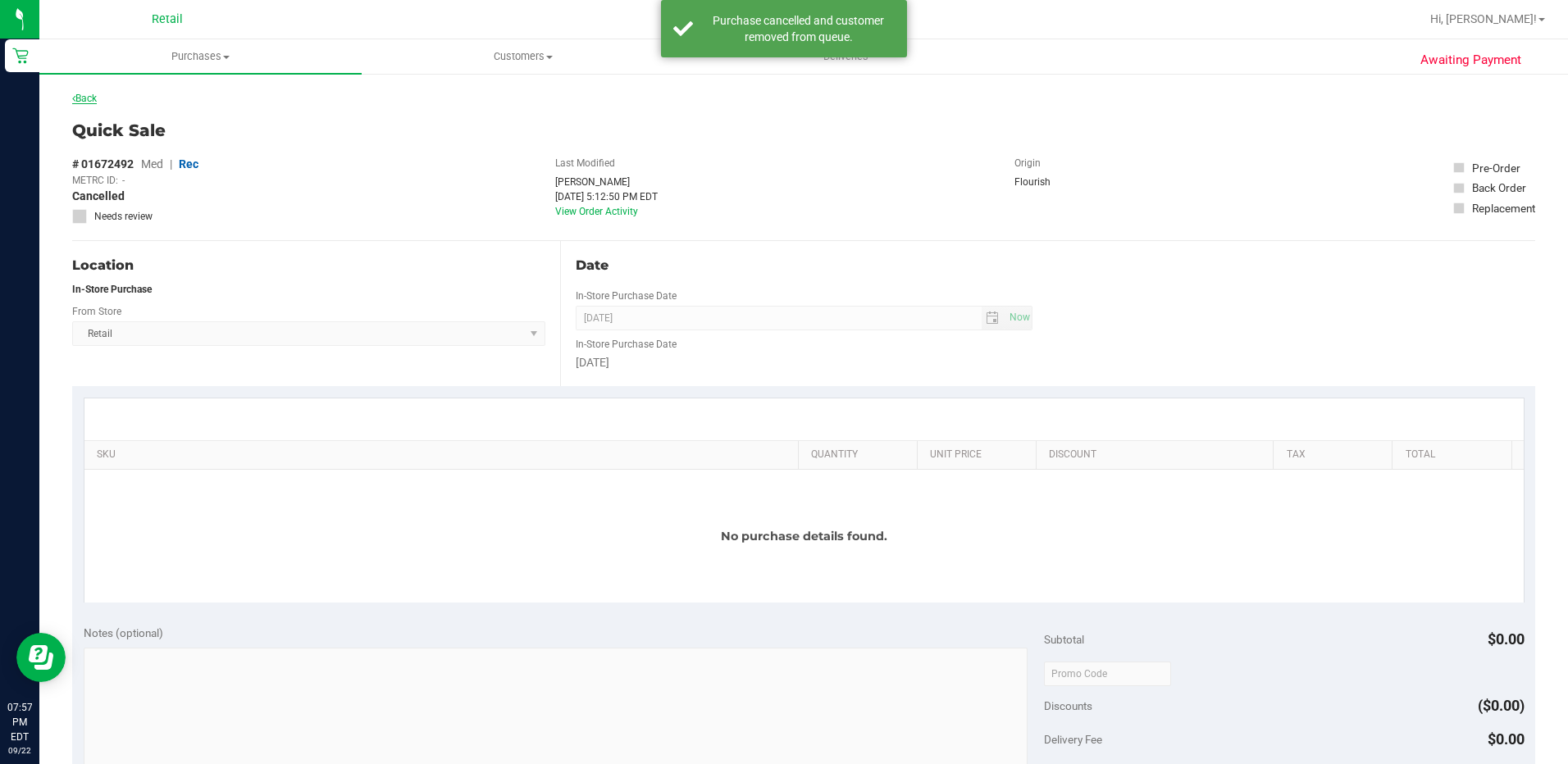
click at [93, 96] on link "Back" at bounding box center [84, 98] width 25 height 12
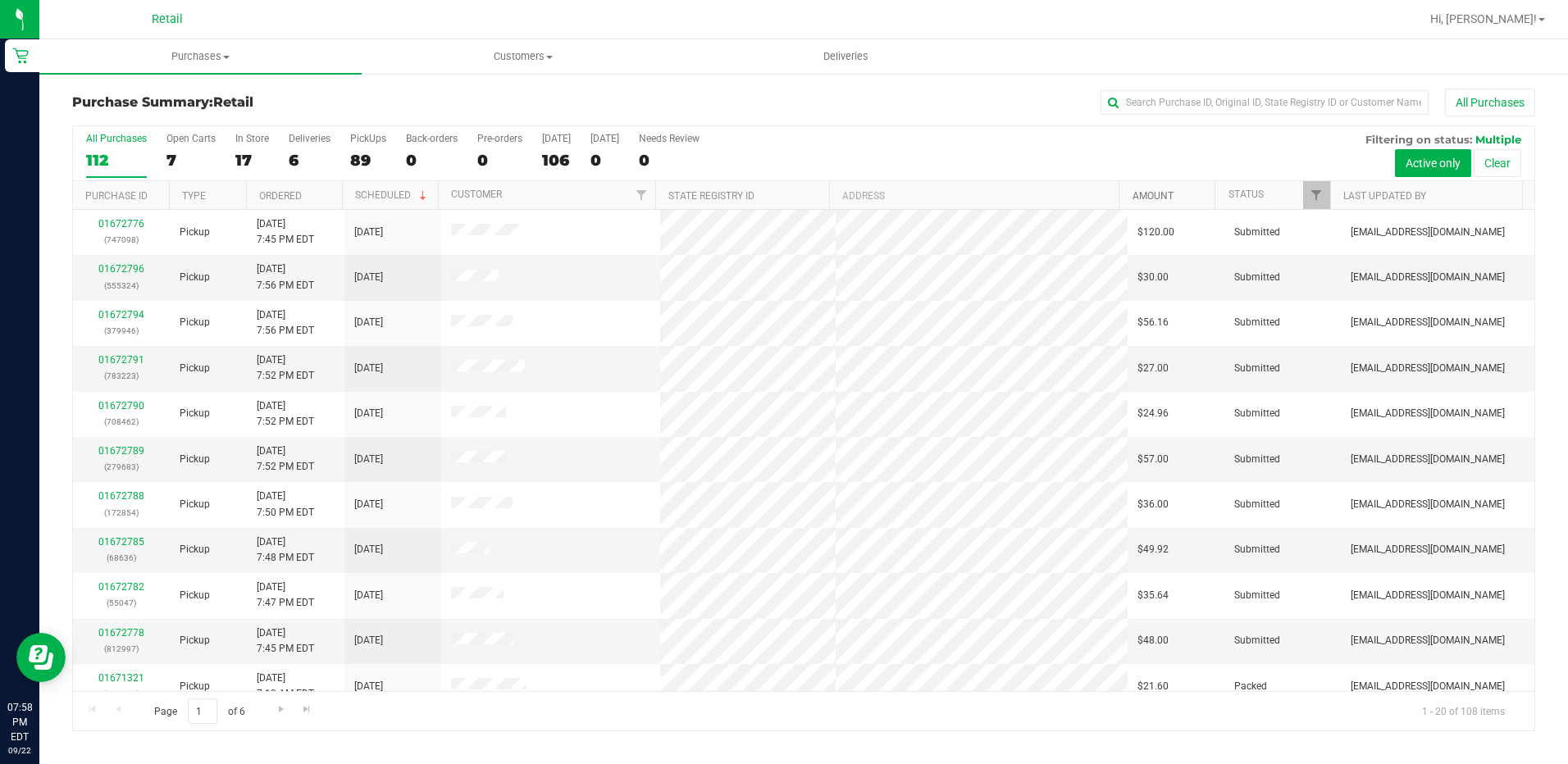
click at [1153, 190] on link "Amount" at bounding box center [1152, 195] width 41 height 12
click at [203, 194] on link "Type" at bounding box center [194, 195] width 24 height 12
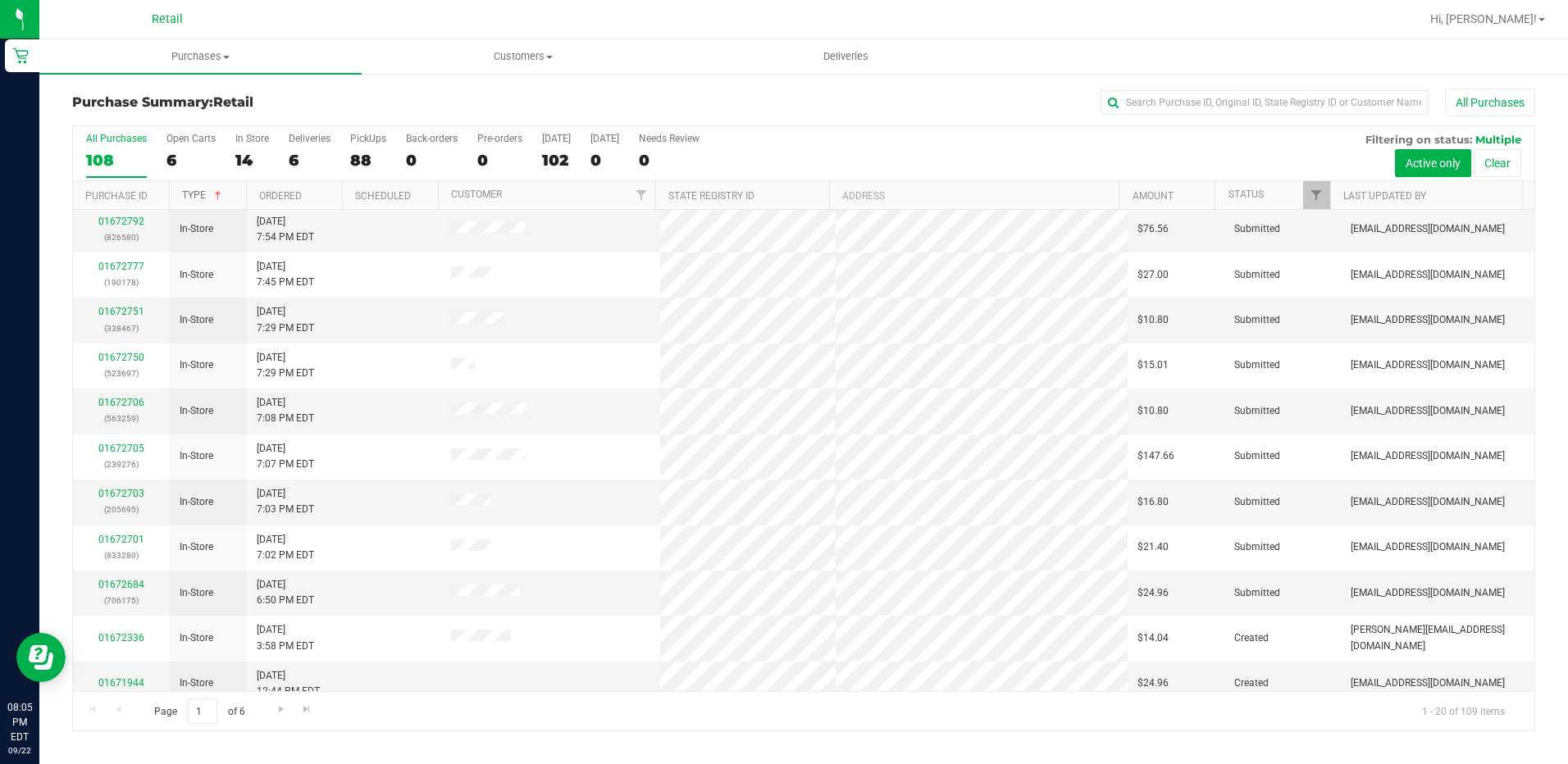
scroll to position [426, 0]
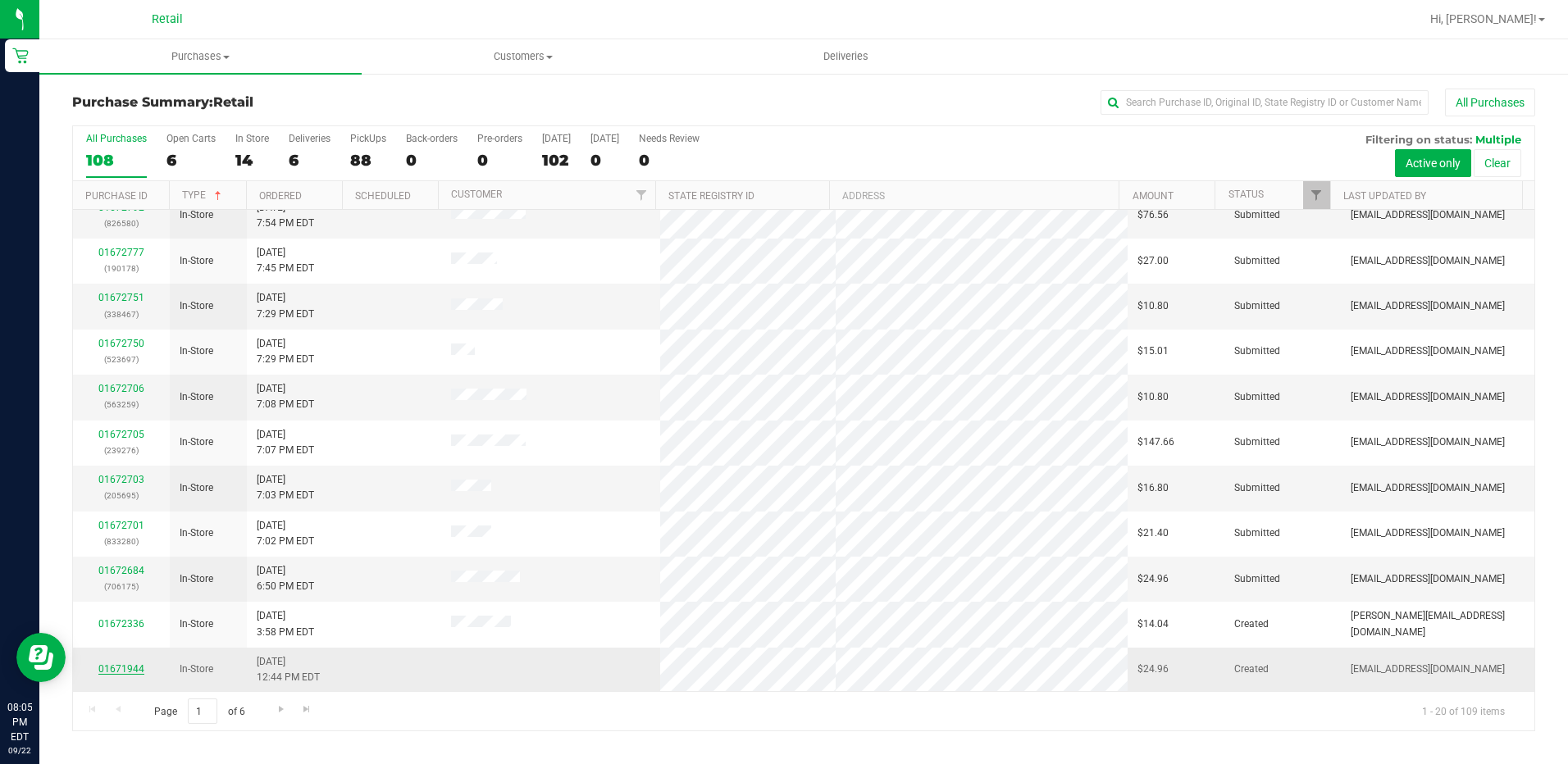
click at [122, 663] on link "01671944" at bounding box center [121, 669] width 46 height 12
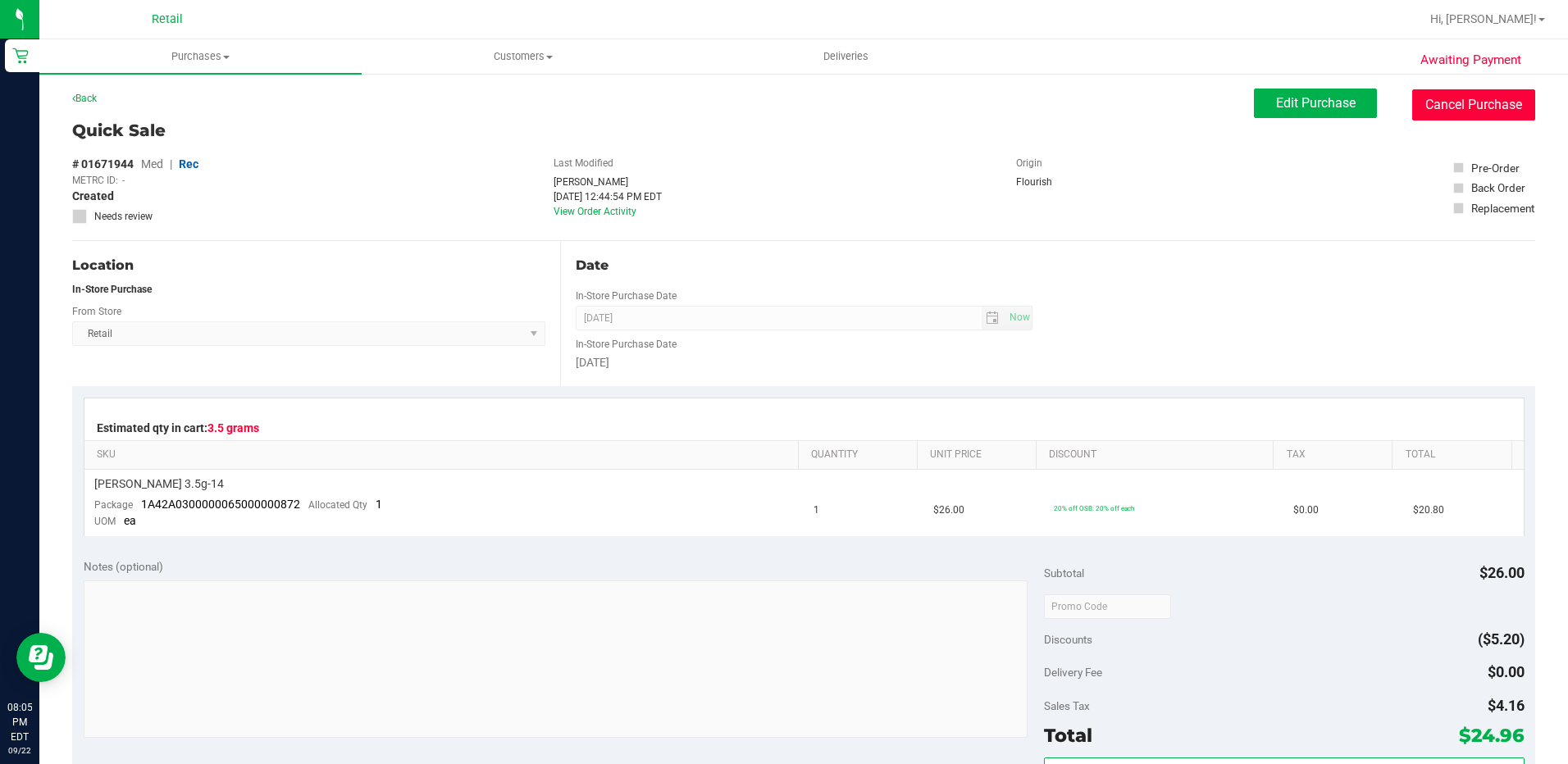
click at [1457, 107] on button "Cancel Purchase" at bounding box center [1473, 105] width 123 height 31
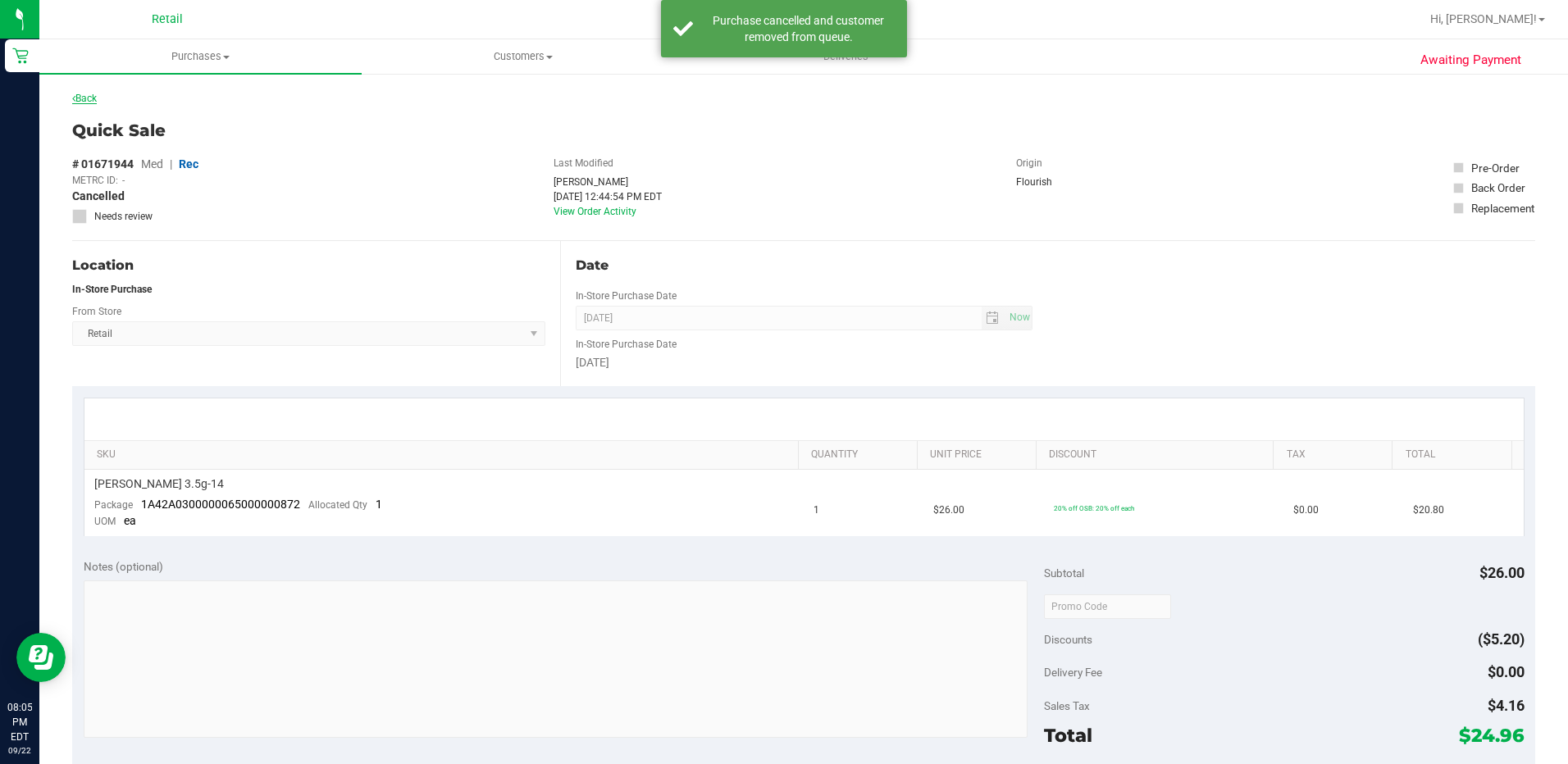
click at [94, 96] on link "Back" at bounding box center [84, 98] width 25 height 12
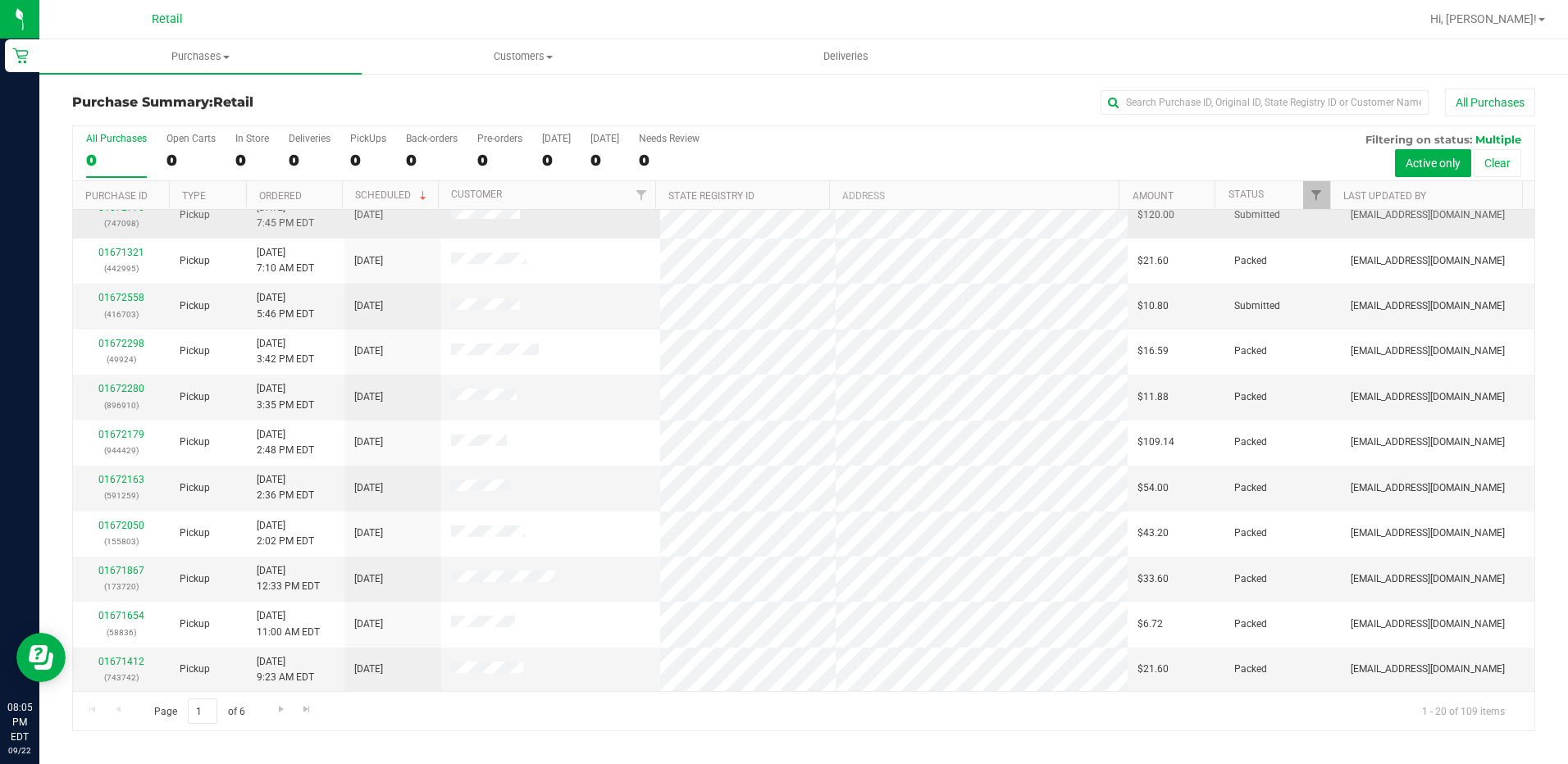
scroll to position [426, 0]
click at [196, 196] on link "Type" at bounding box center [194, 195] width 24 height 12
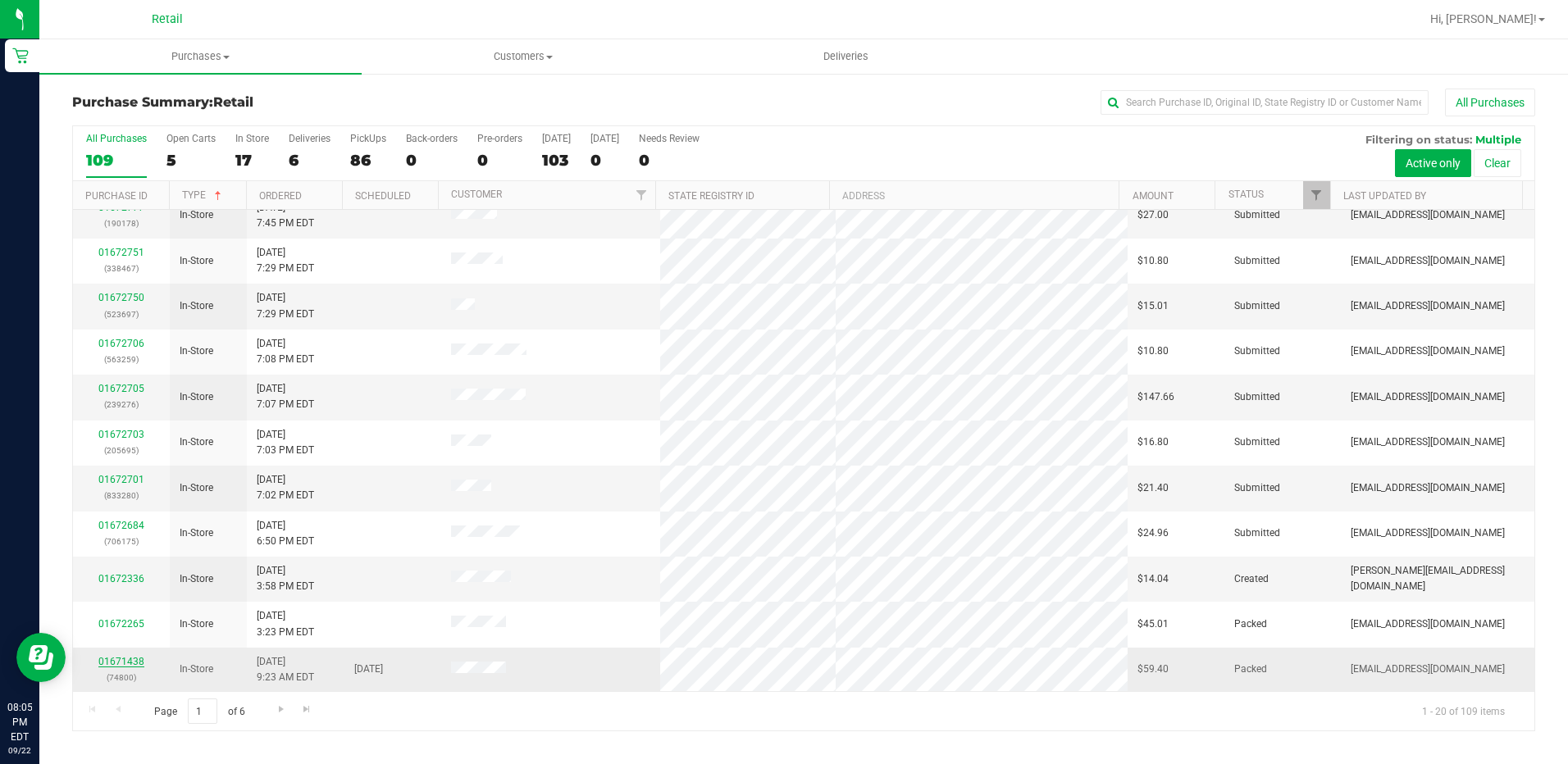
click at [126, 659] on link "01671438" at bounding box center [121, 661] width 46 height 12
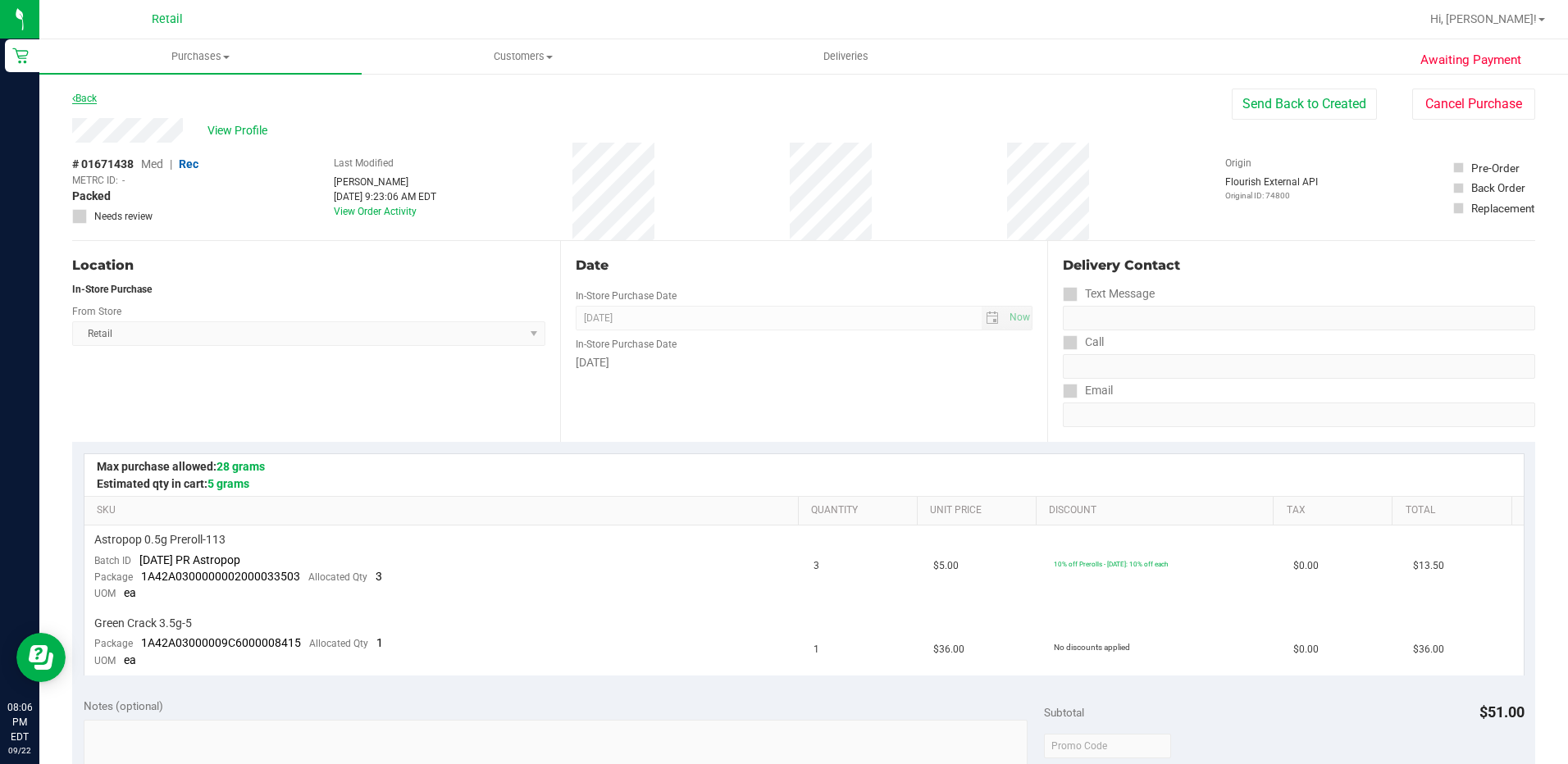
click at [92, 100] on link "Back" at bounding box center [84, 98] width 25 height 12
